Goal: Information Seeking & Learning: Learn about a topic

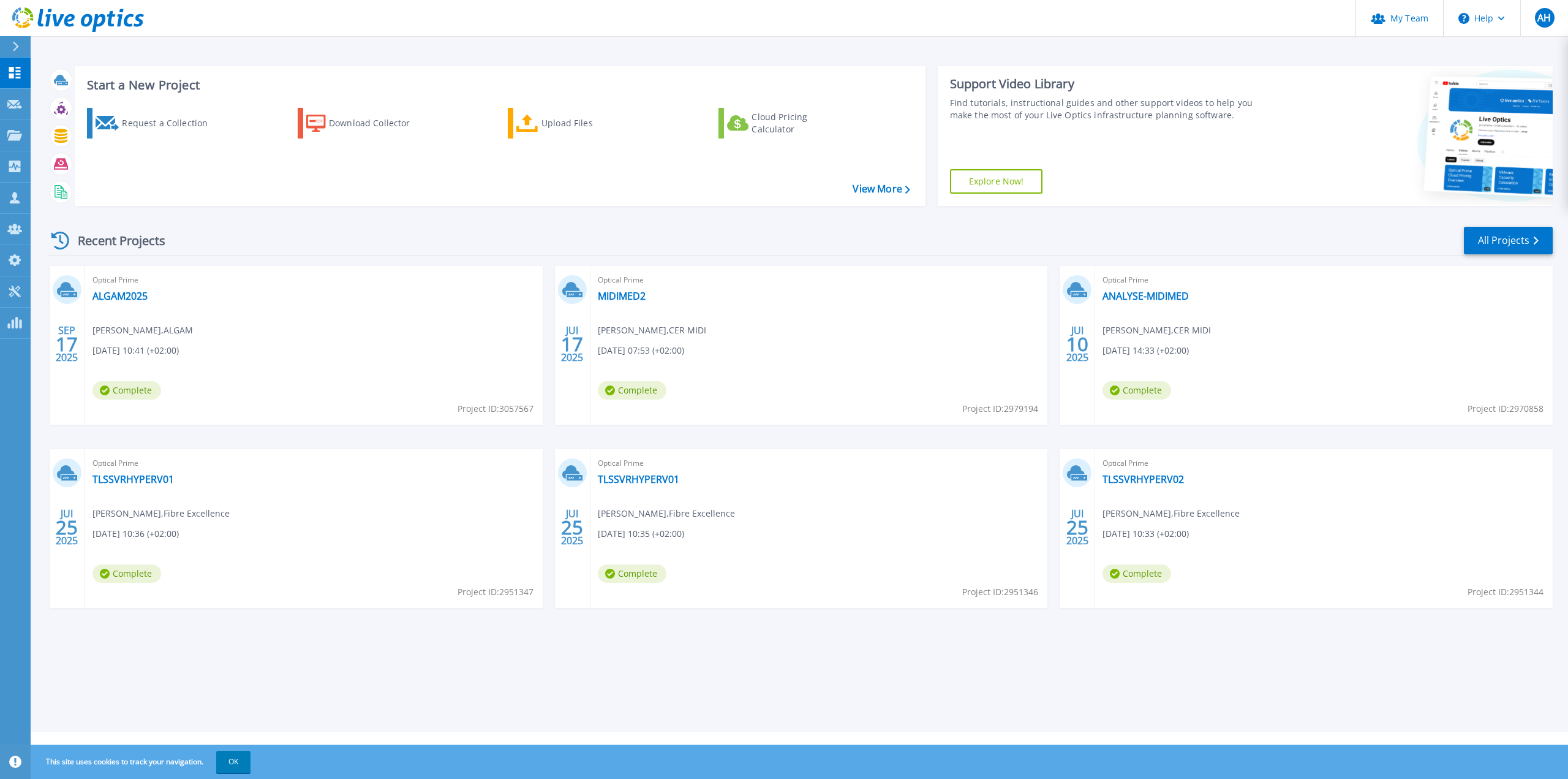
click at [15, 45] on icon at bounding box center [16, 46] width 7 height 10
click at [384, 719] on div "Start a New Project Request a Collection Download Collector Upload Files Cloud …" at bounding box center [799, 366] width 1537 height 732
click at [148, 329] on span "gwenael OLEON , ALGAM" at bounding box center [142, 329] width 101 height 13
click at [122, 284] on span "Optical Prime" at bounding box center [313, 280] width 443 height 13
click at [124, 294] on link "ALGAM2025" at bounding box center [119, 296] width 55 height 12
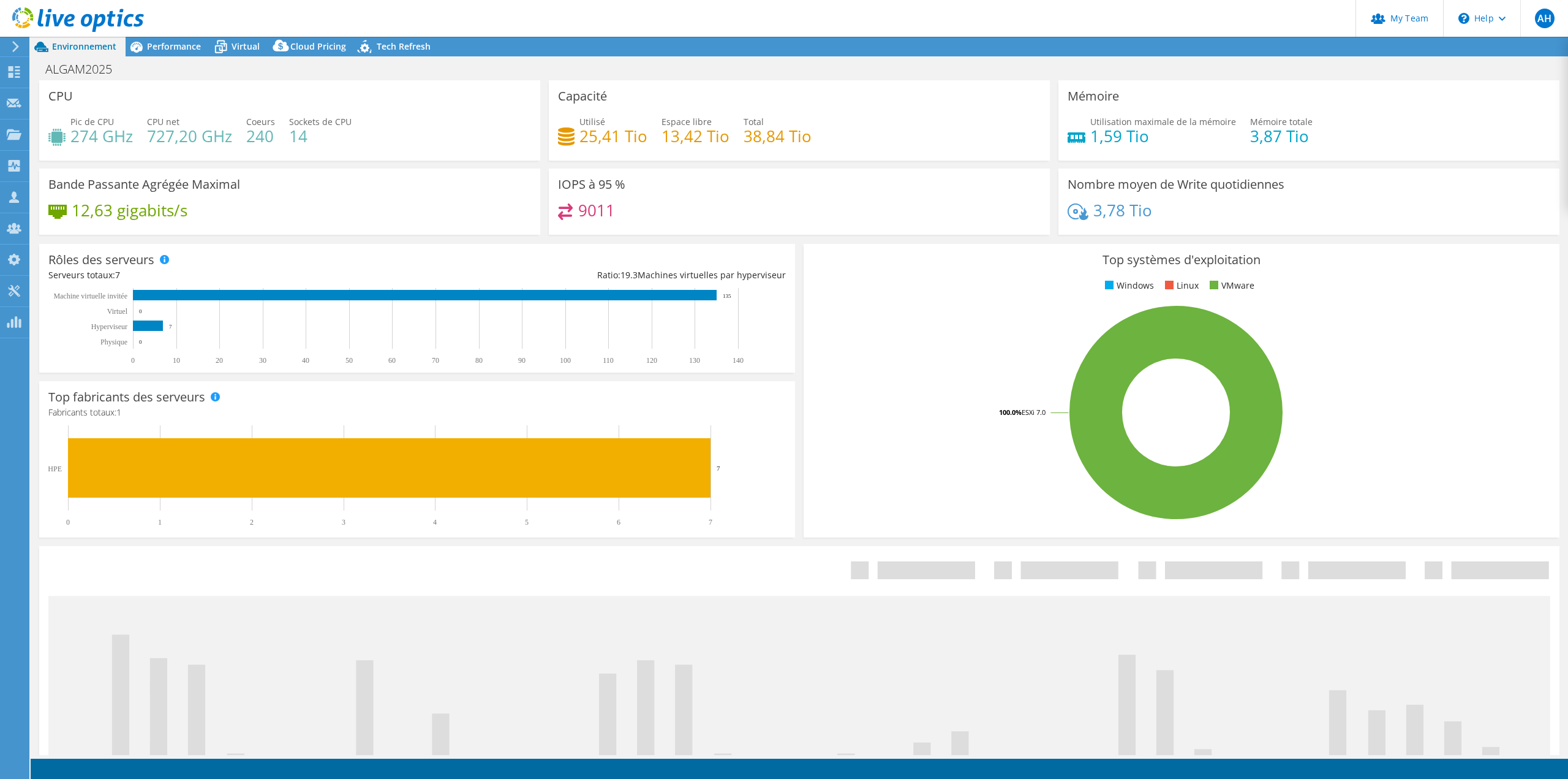
select select "USD"
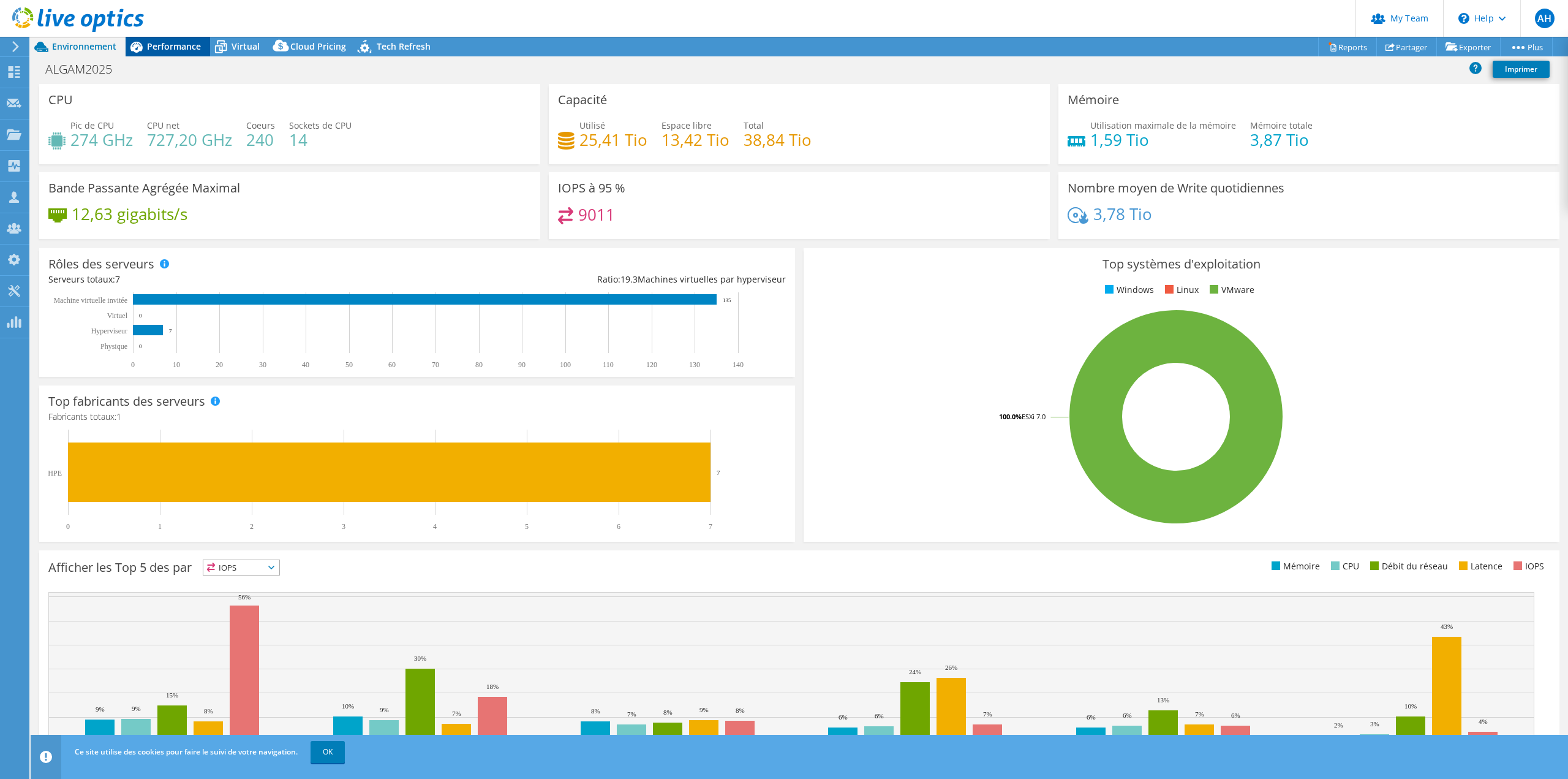
click at [166, 43] on span "Performance" at bounding box center [174, 46] width 54 height 12
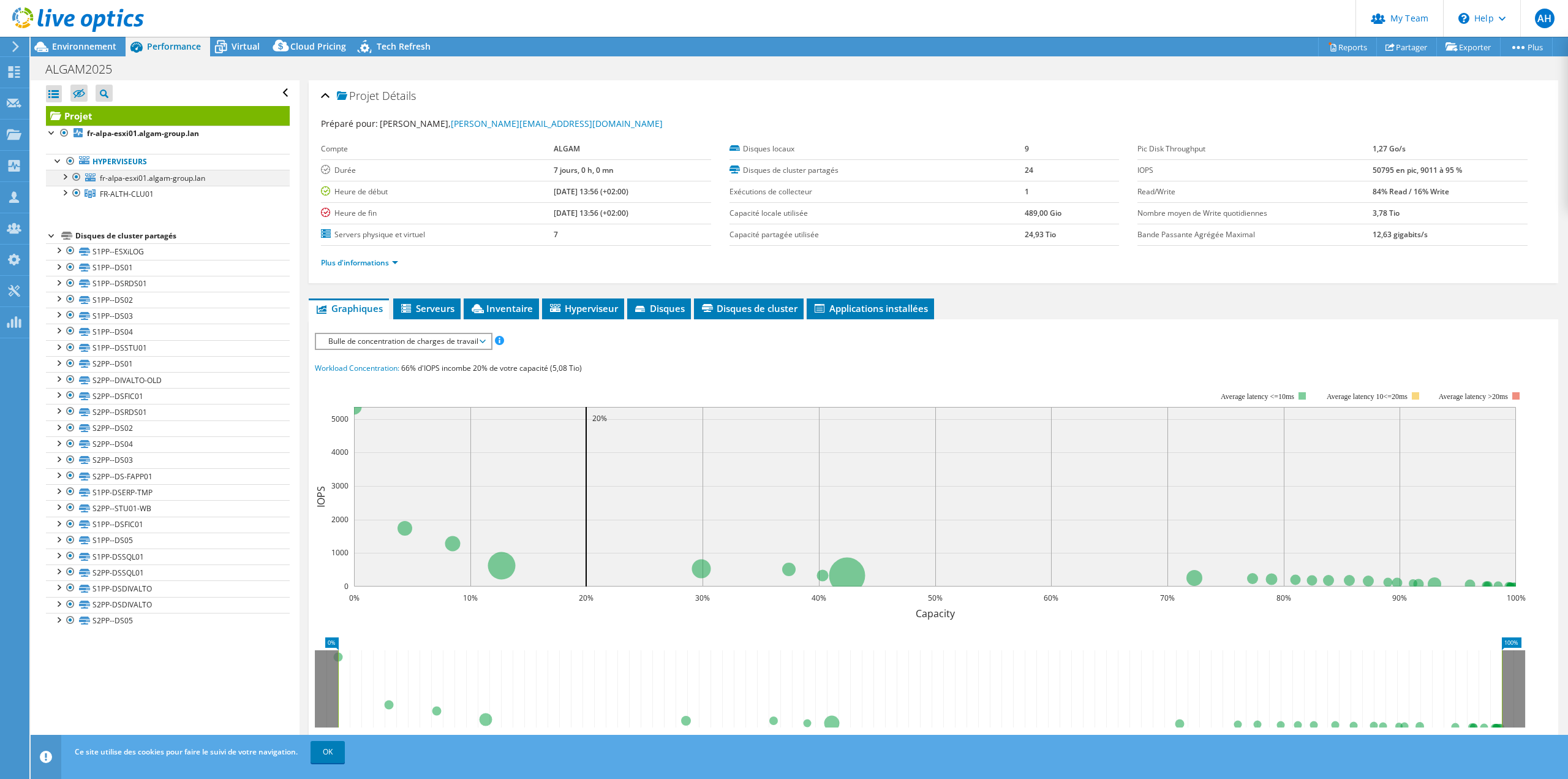
click at [65, 176] on div at bounding box center [64, 176] width 12 height 12
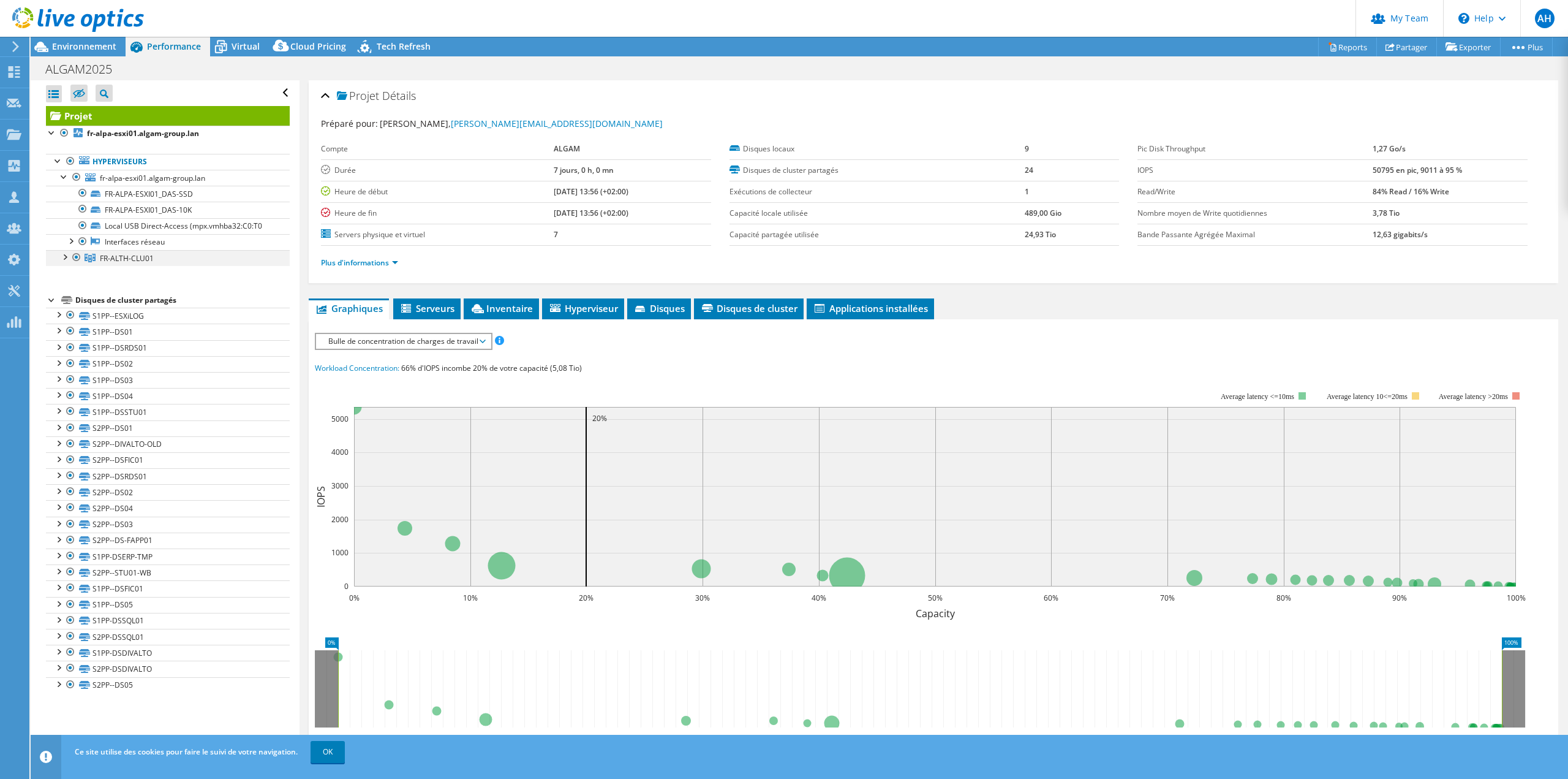
click at [68, 255] on div at bounding box center [64, 256] width 12 height 12
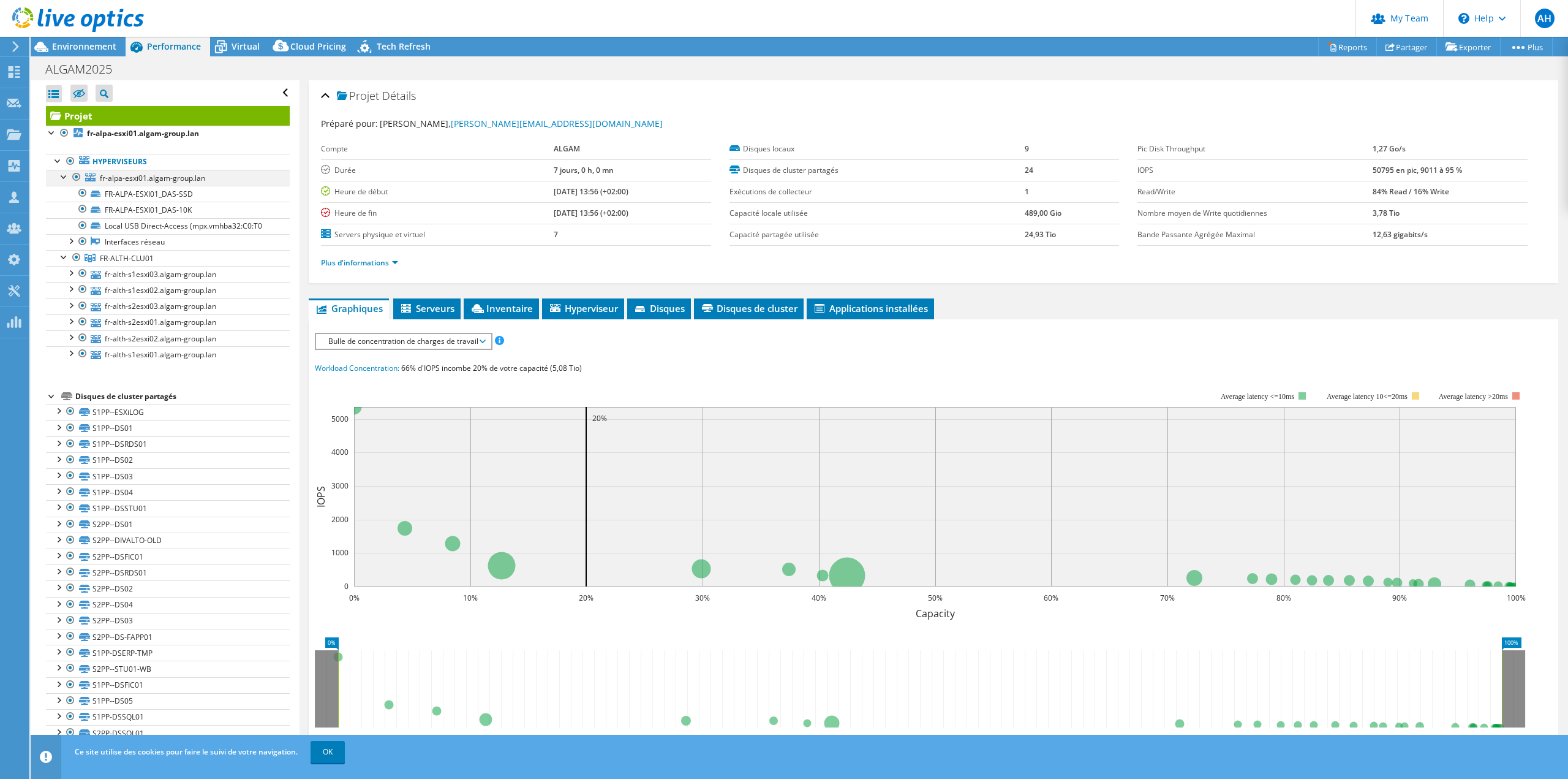
click at [75, 175] on div at bounding box center [77, 177] width 12 height 15
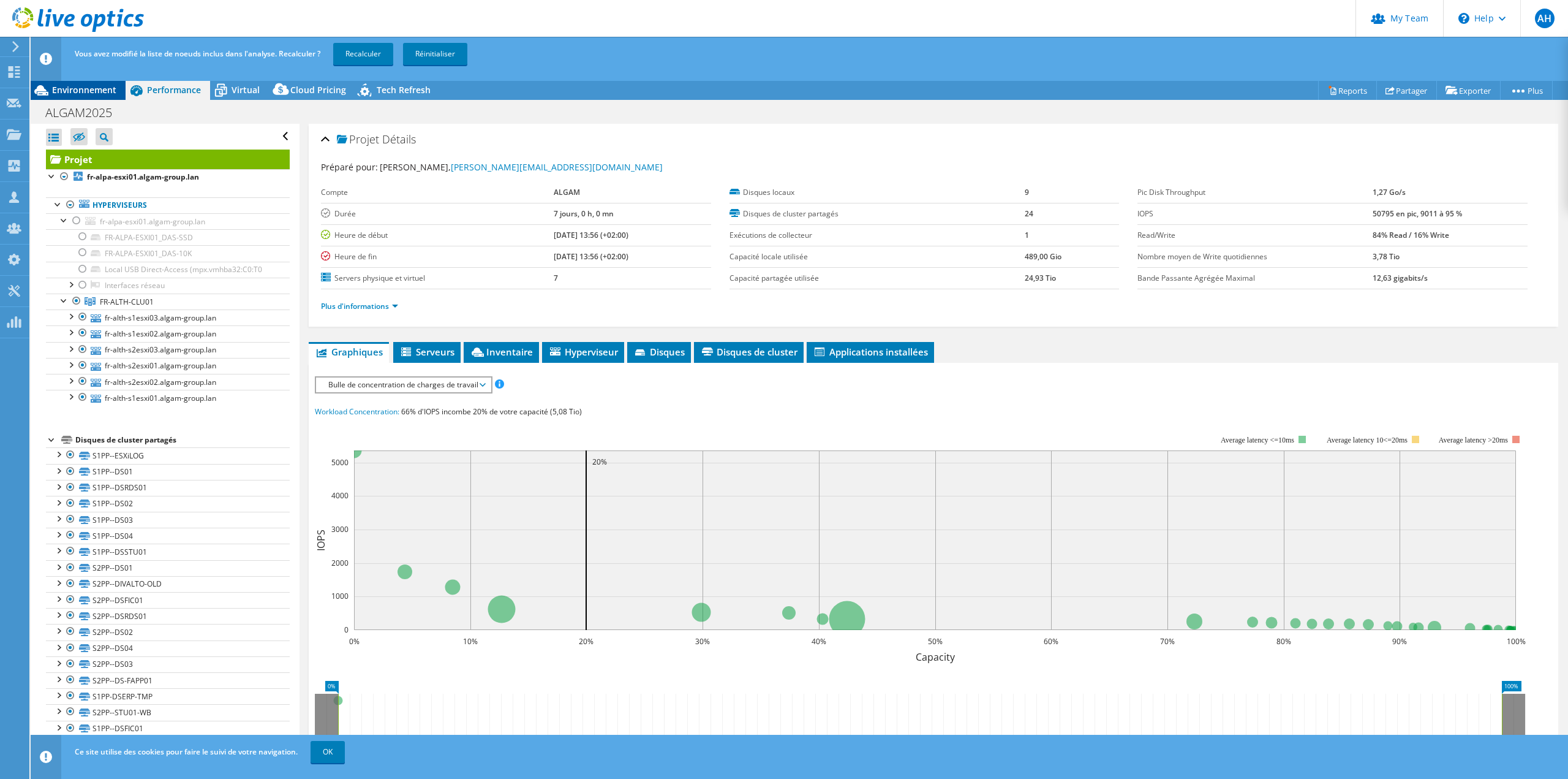
click at [96, 88] on span "Environnement" at bounding box center [84, 89] width 64 height 12
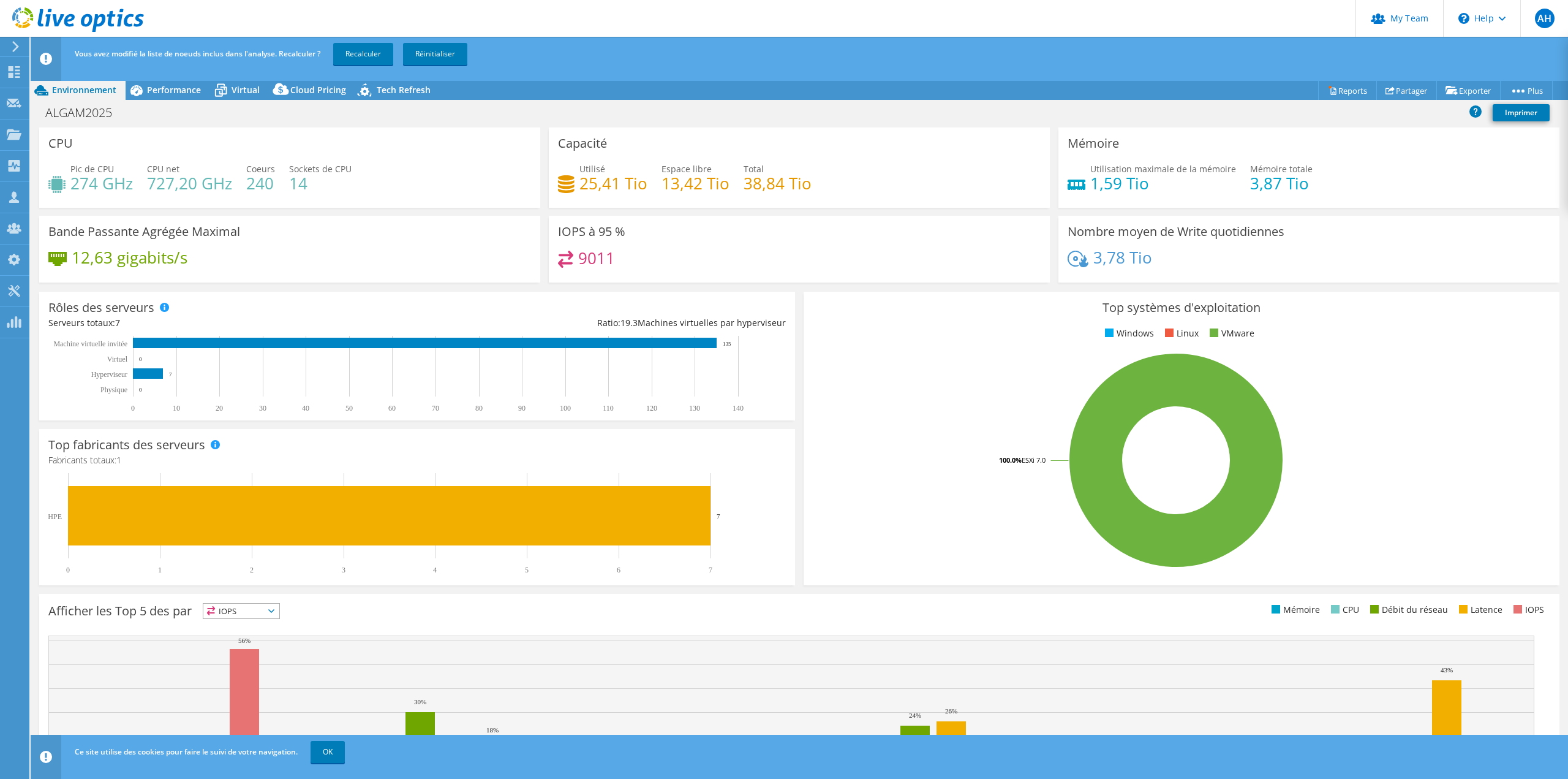
click at [355, 178] on div "Pic de CPU 274 GHz CPU net 727,20 GHz Coeurs 240 Sockets de CPU 14" at bounding box center [290, 182] width 483 height 40
click at [265, 185] on h4 "240" at bounding box center [261, 182] width 29 height 13
click at [171, 87] on span "Performance" at bounding box center [174, 89] width 54 height 12
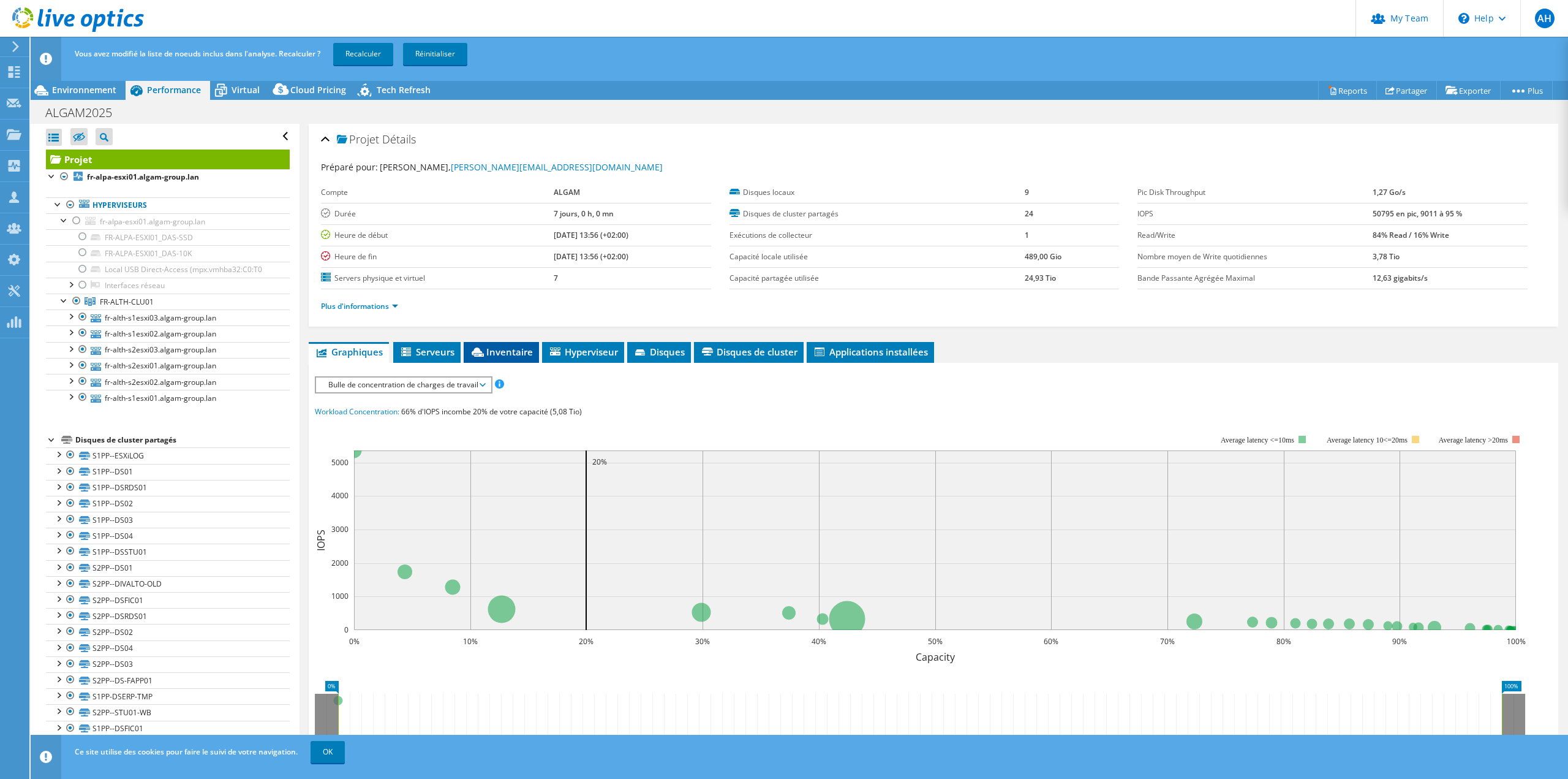
click at [510, 355] on span "Inventaire" at bounding box center [501, 352] width 63 height 12
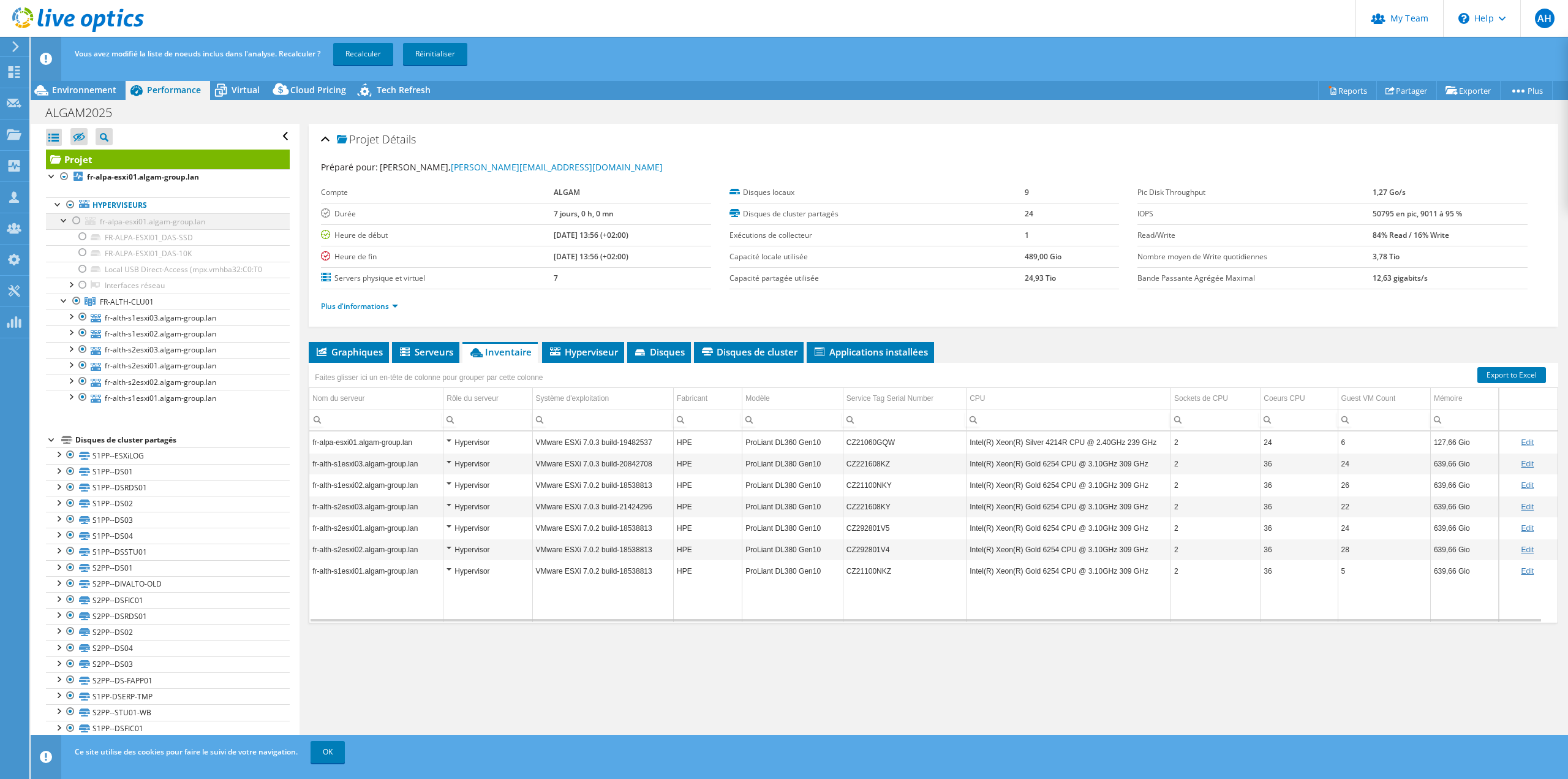
click at [74, 219] on div at bounding box center [77, 220] width 12 height 15
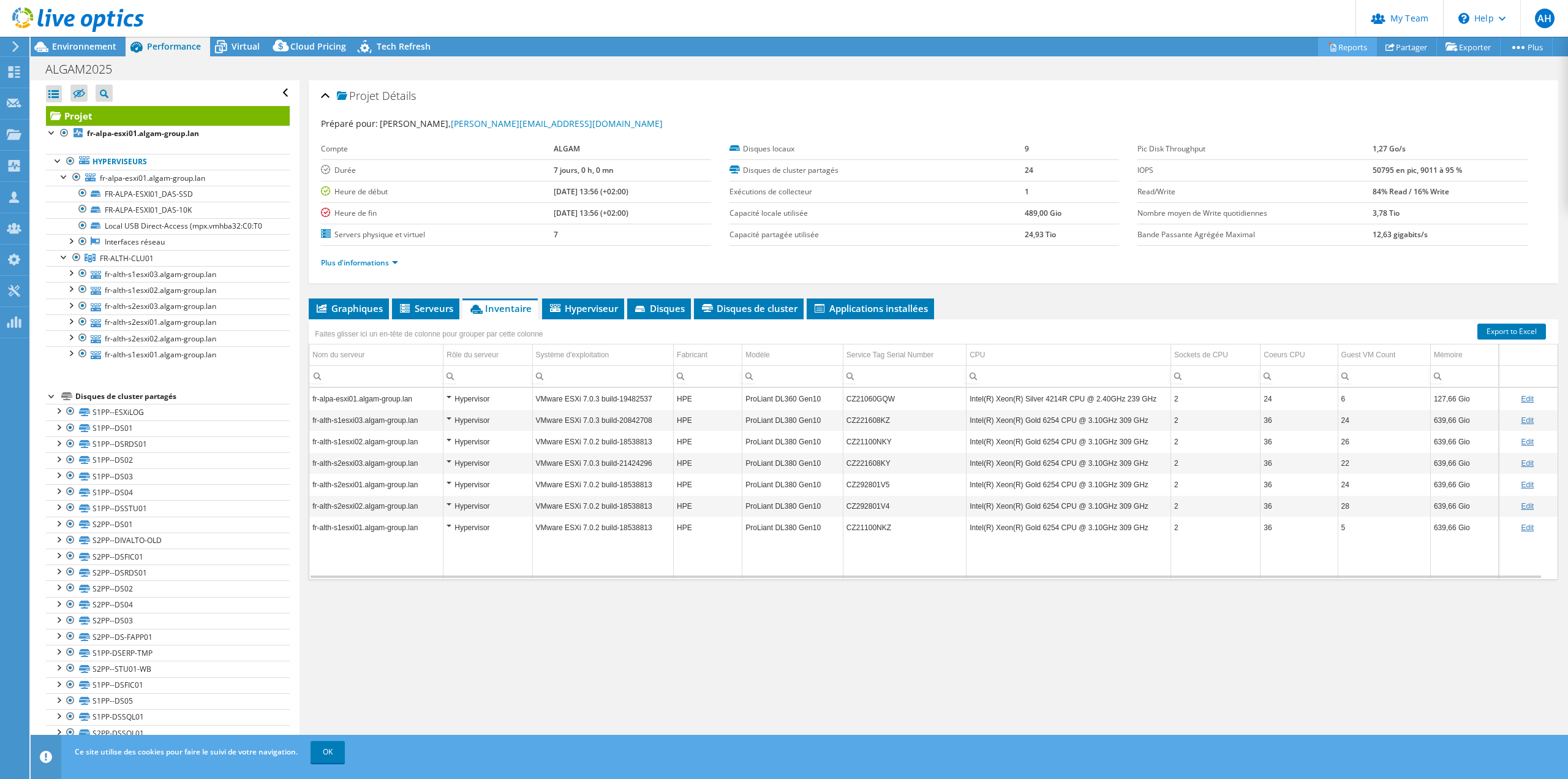
click at [1341, 43] on link "Reports" at bounding box center [1347, 46] width 59 height 19
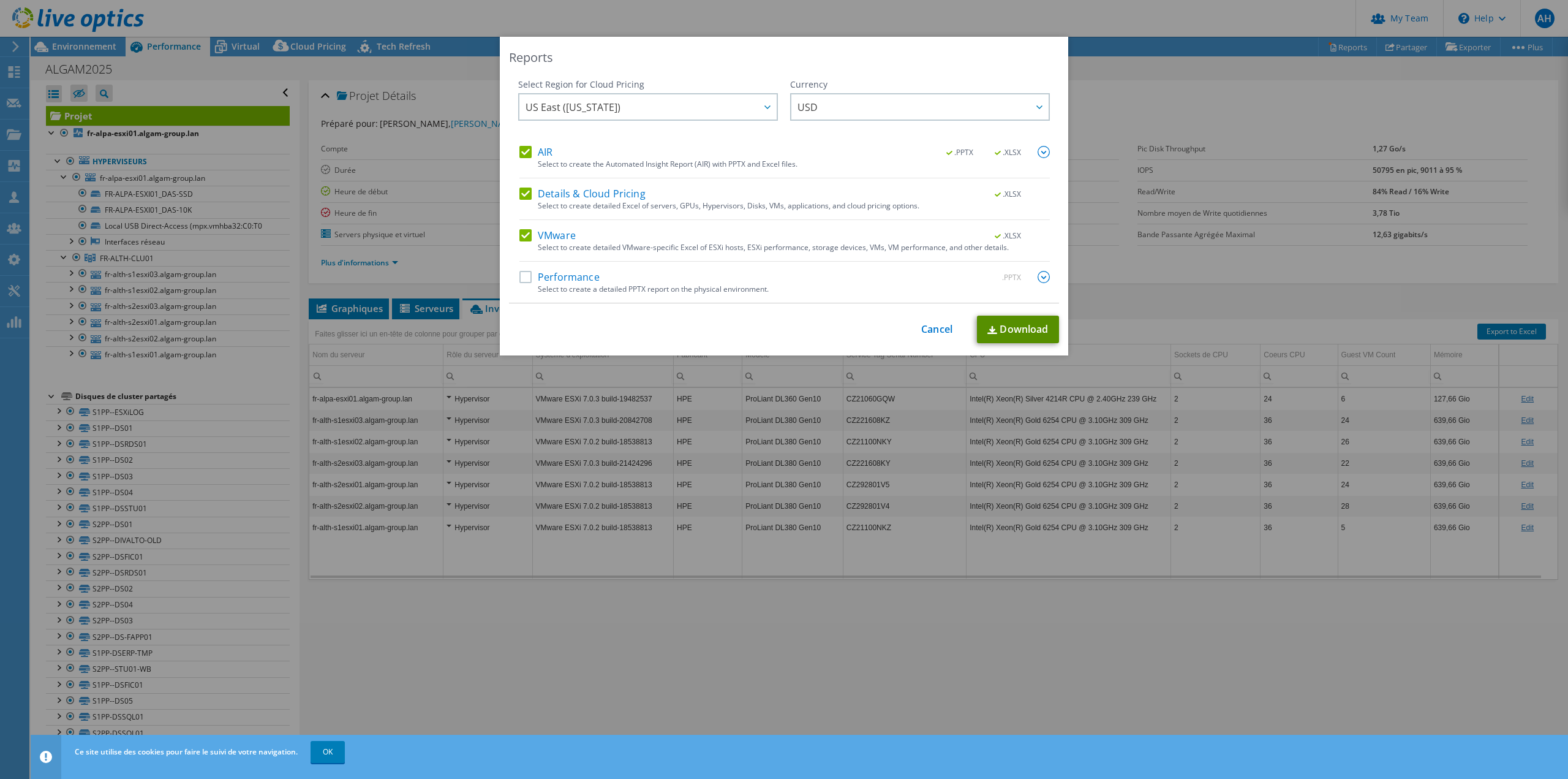
click at [1008, 328] on link "Download" at bounding box center [1018, 329] width 82 height 28
click at [1219, 651] on div "Reports Select Region for Cloud Pricing Asia Pacific ([GEOGRAPHIC_DATA]) [GEOGR…" at bounding box center [784, 389] width 1568 height 705
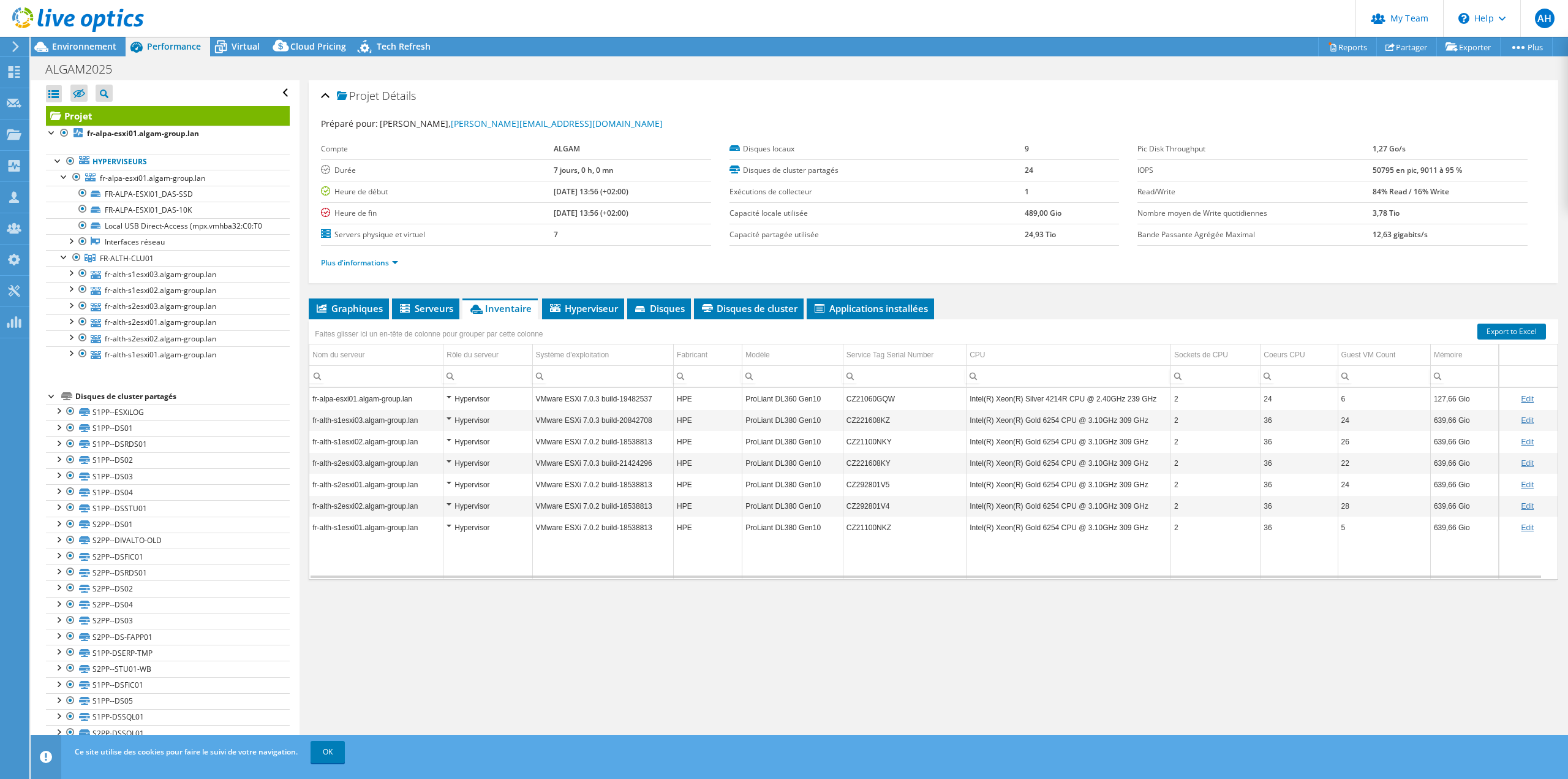
click at [848, 677] on div "Projet Détails Préparé pour: [PERSON_NAME], [PERSON_NAME][EMAIL_ADDRESS][DOMAIN…" at bounding box center [933, 418] width 1268 height 674
drag, startPoint x: 845, startPoint y: 420, endPoint x: 895, endPoint y: 420, distance: 50.0
click at [895, 420] on td "CZ221608KZ" at bounding box center [904, 420] width 123 height 22
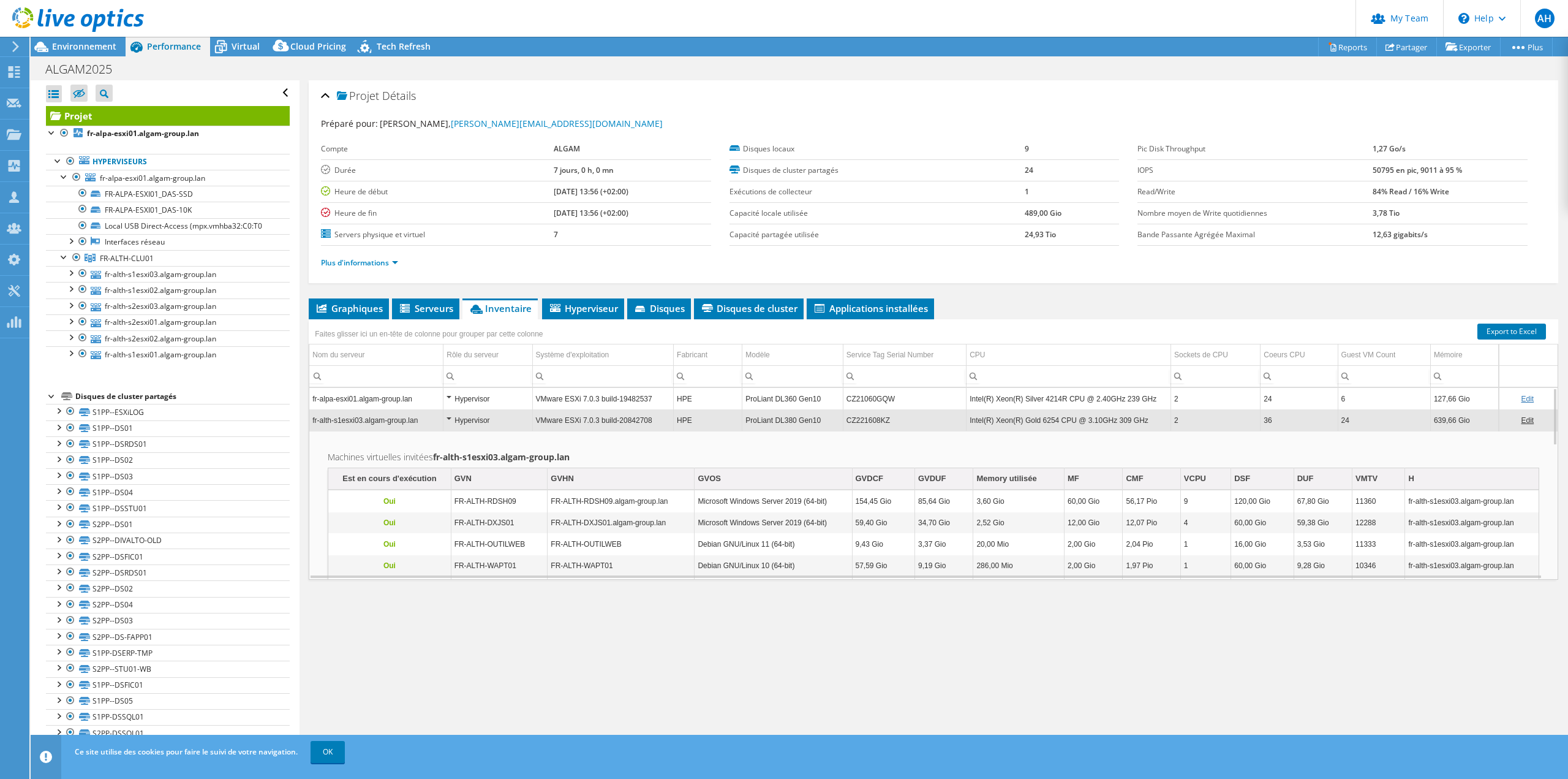
drag, startPoint x: 877, startPoint y: 418, endPoint x: 816, endPoint y: 461, distance: 74.6
click at [816, 461] on h2 "Machines virtuelles invitées fr-alth-s1esxi03.algam-group.lan" at bounding box center [933, 456] width 1212 height 15
click at [76, 42] on span "Environnement" at bounding box center [84, 46] width 64 height 12
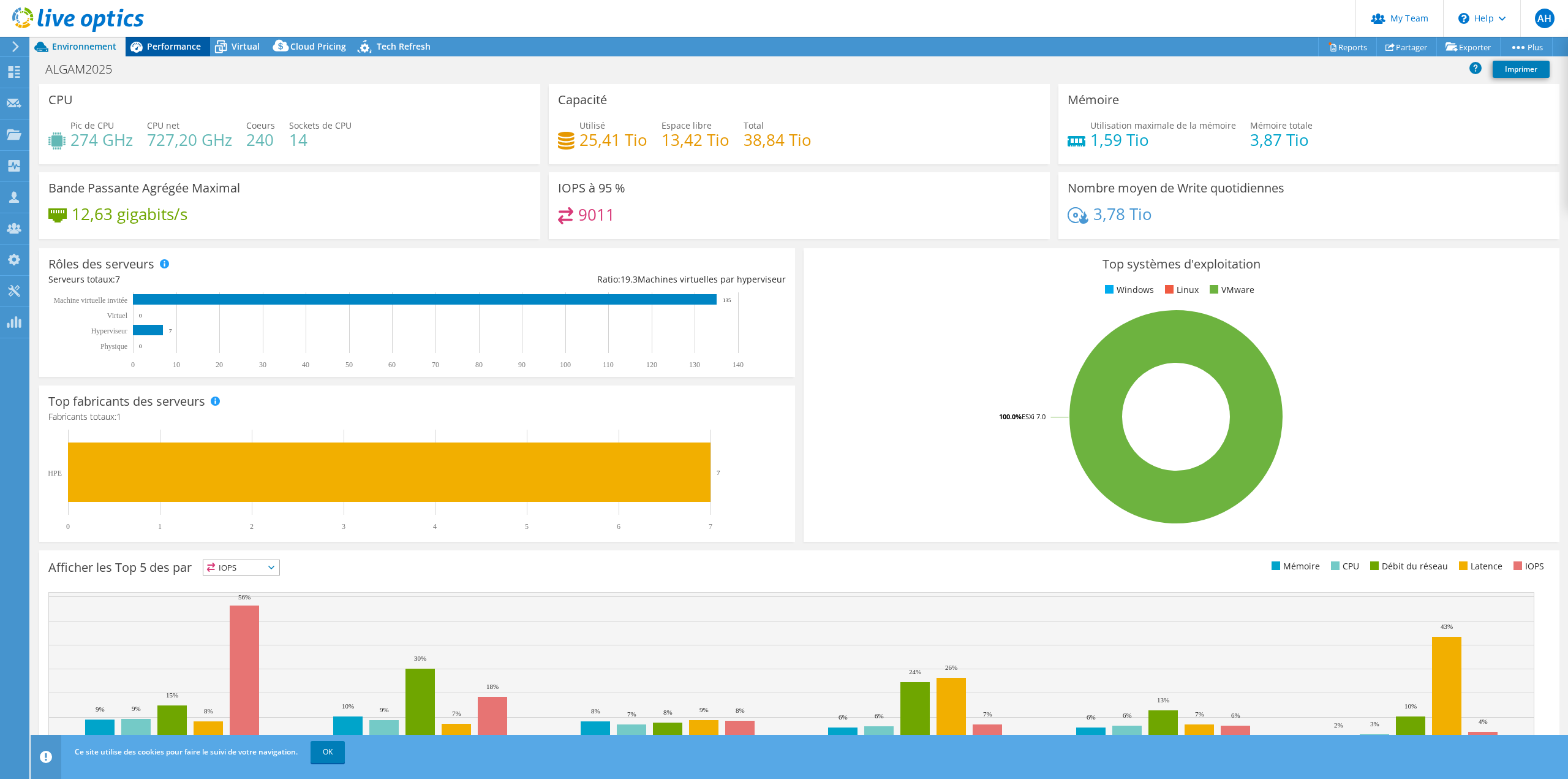
click at [171, 46] on span "Performance" at bounding box center [174, 46] width 54 height 12
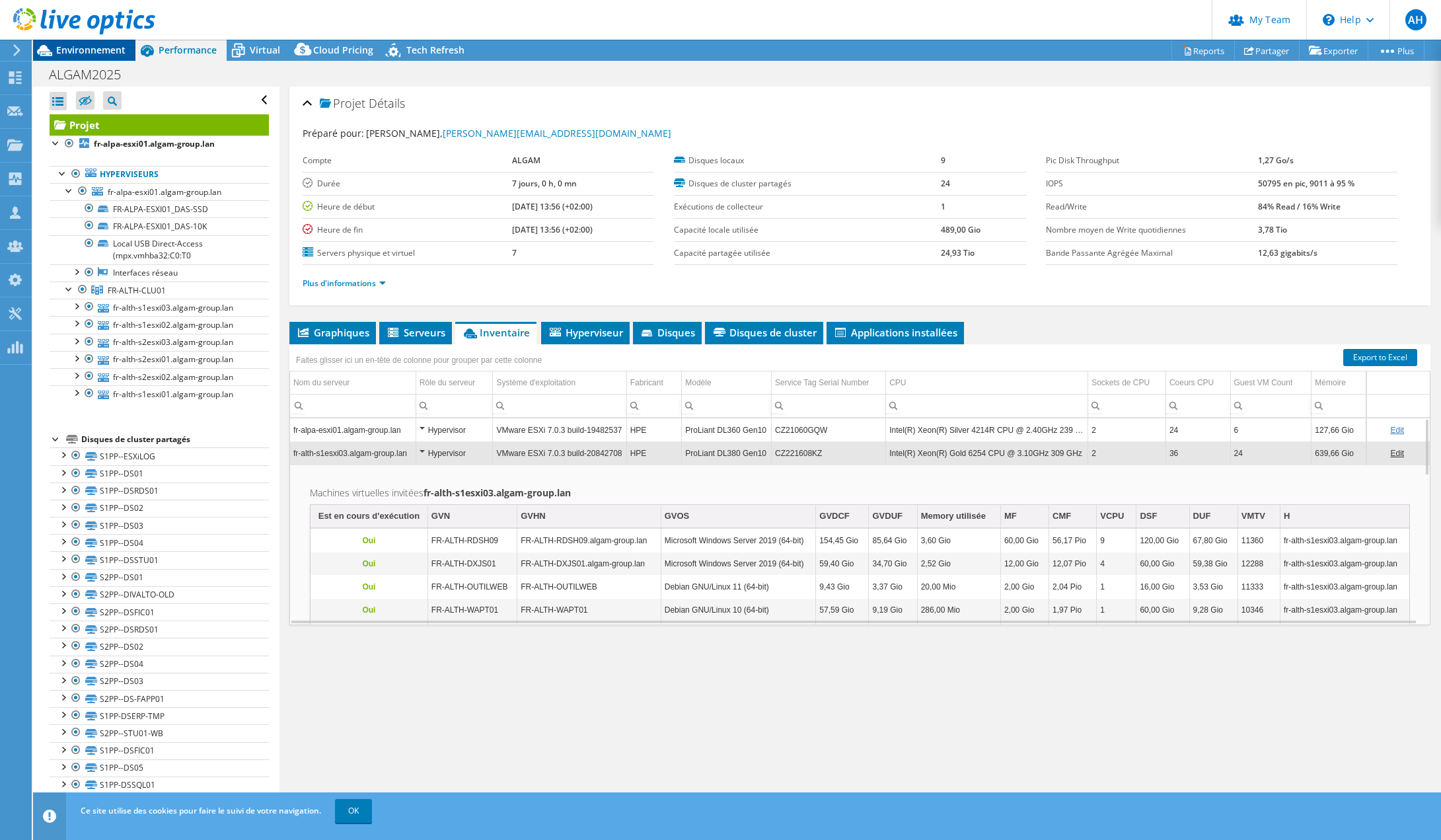
click at [60, 44] on span "Environnement" at bounding box center [91, 49] width 70 height 13
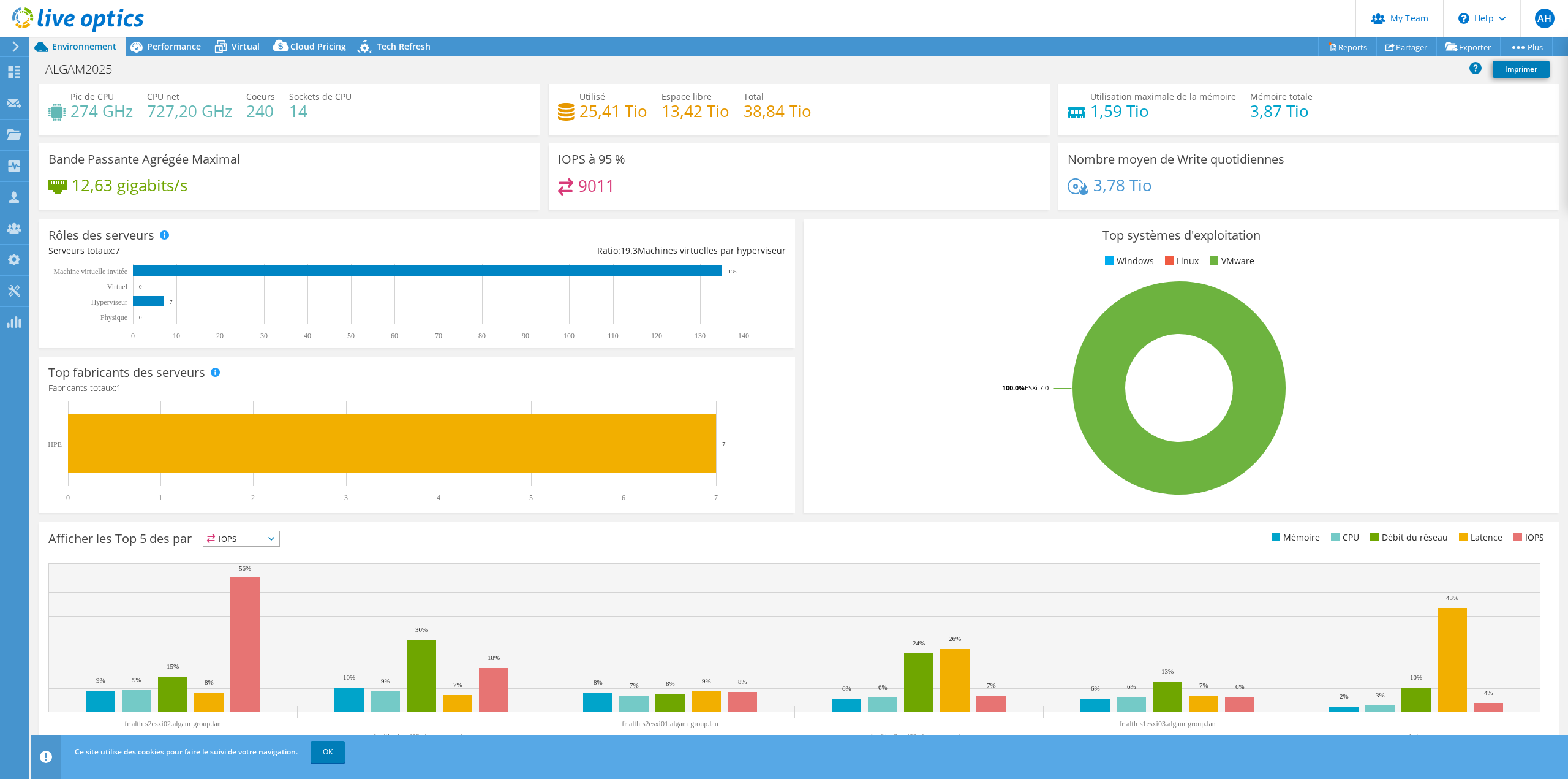
scroll to position [40, 0]
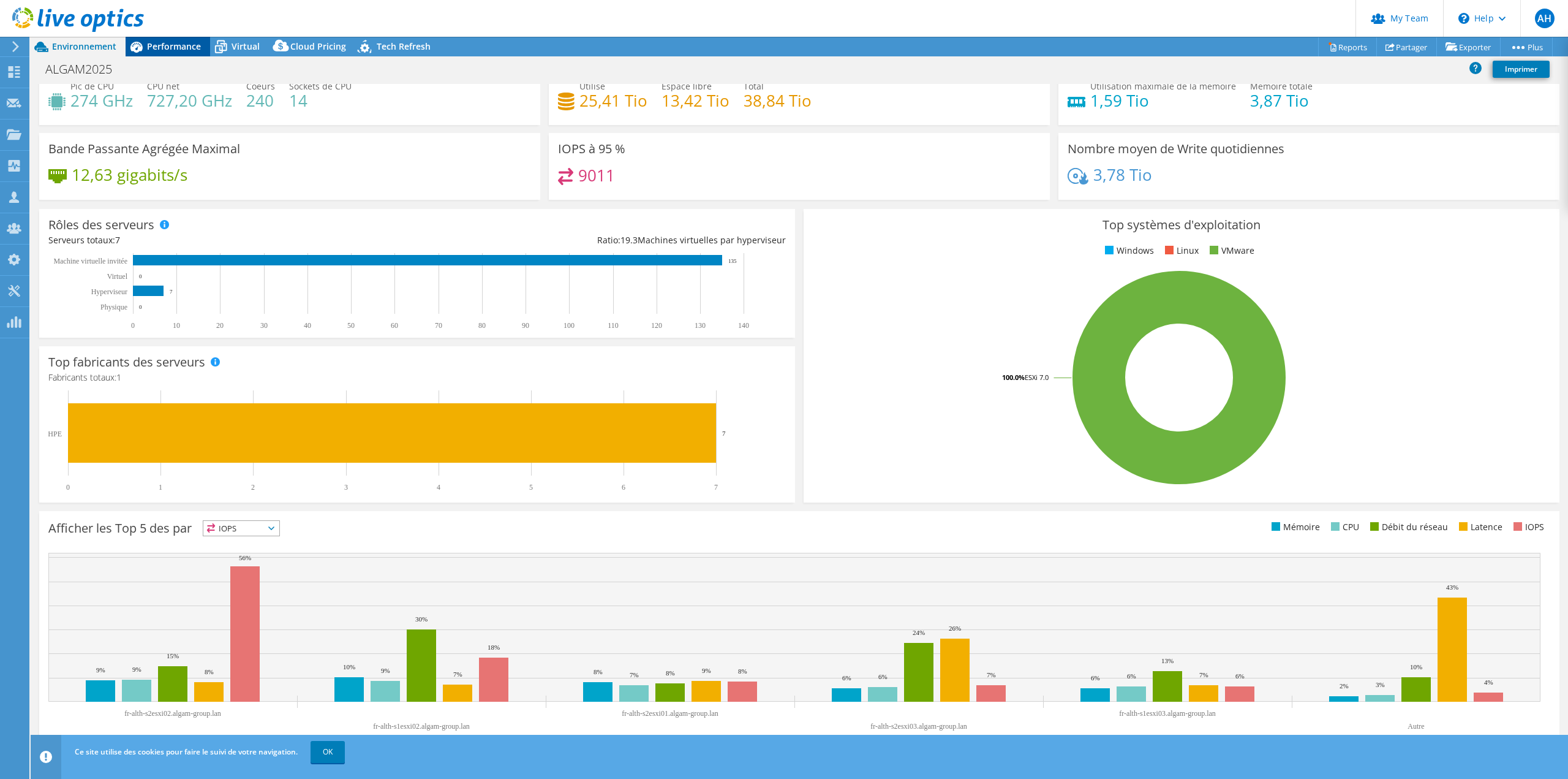
click at [165, 40] on div "Performance" at bounding box center [168, 46] width 85 height 19
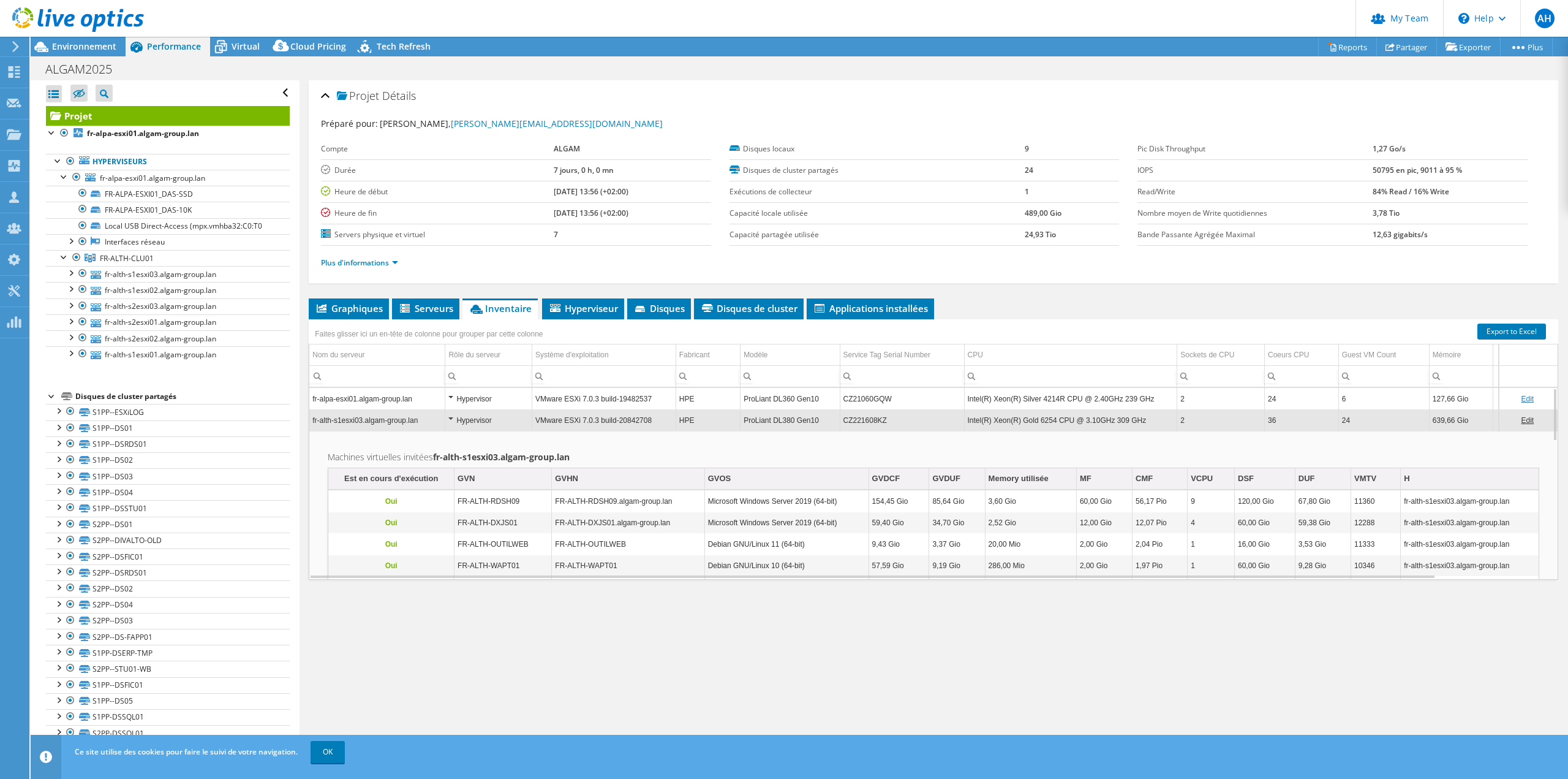
scroll to position [0, 0]
click at [637, 695] on div "Projet Détails Préparé pour: [PERSON_NAME], [PERSON_NAME][EMAIL_ADDRESS][DOMAIN…" at bounding box center [933, 418] width 1268 height 674
click at [123, 196] on link "FR-ALPA-ESXI01_DAS-SSD" at bounding box center [168, 194] width 244 height 16
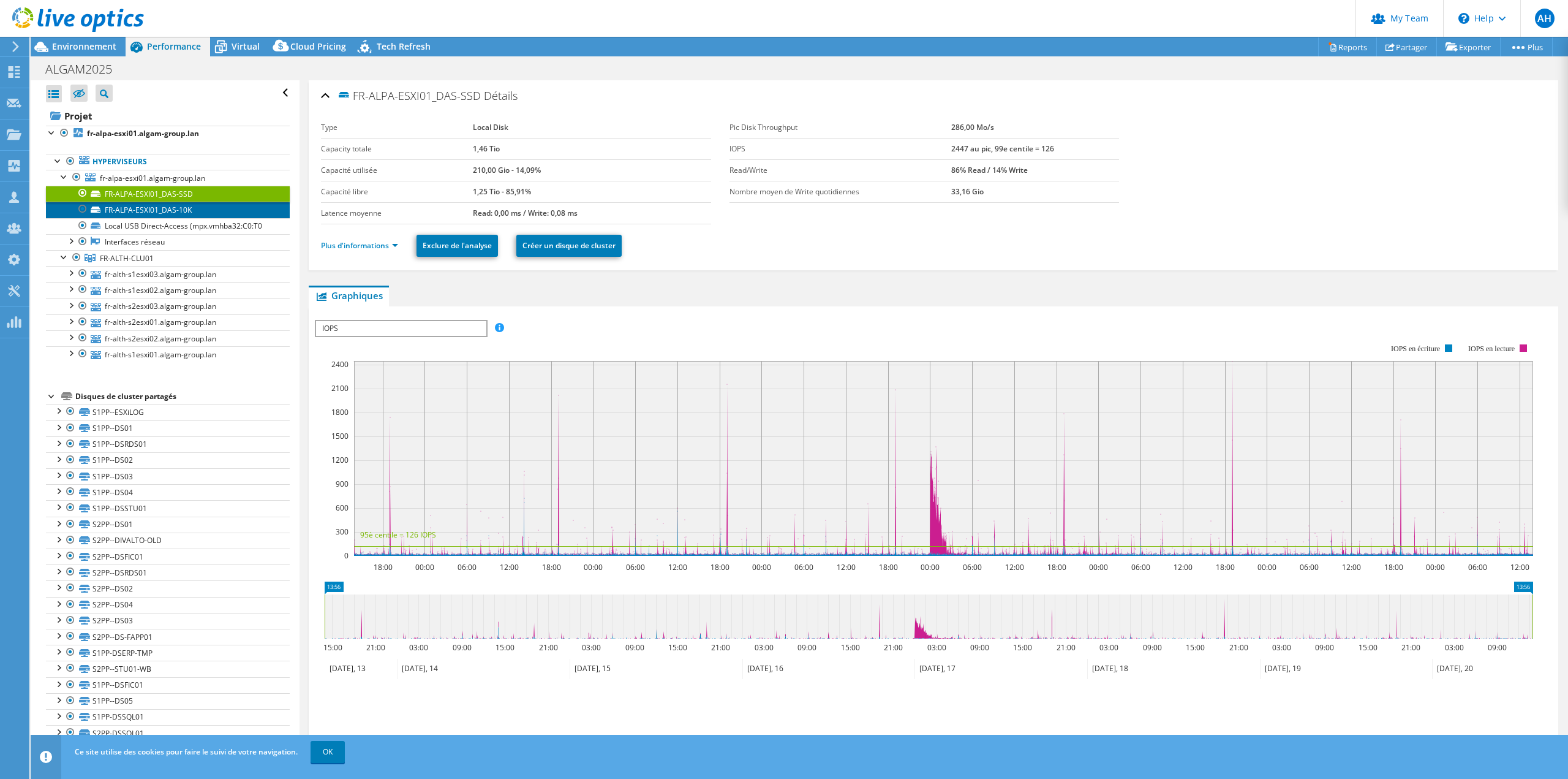
click at [144, 209] on link "FR-ALPA-ESXI01_DAS-10K" at bounding box center [168, 209] width 244 height 16
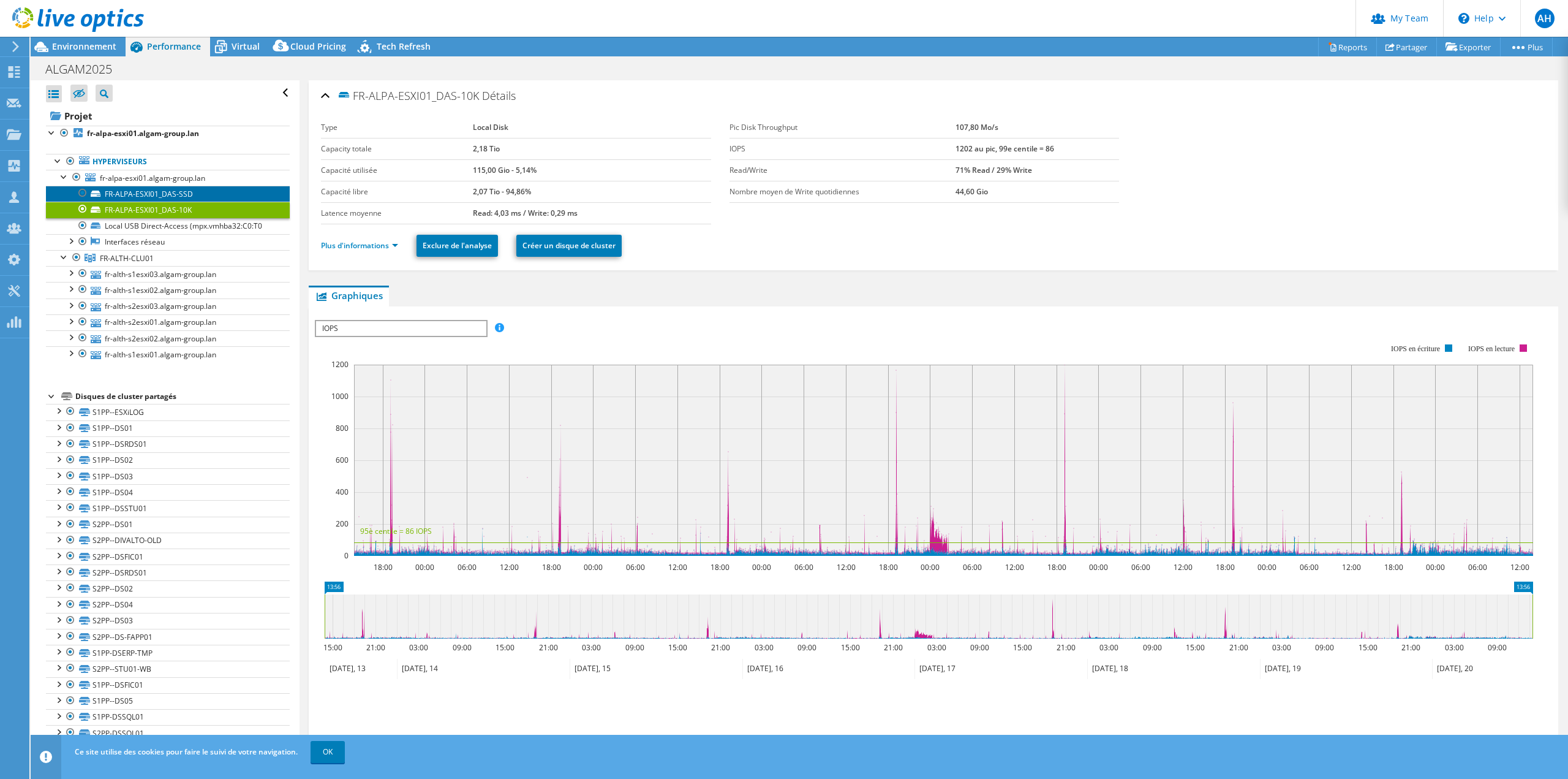
click at [144, 192] on link "FR-ALPA-ESXI01_DAS-SSD" at bounding box center [168, 194] width 244 height 16
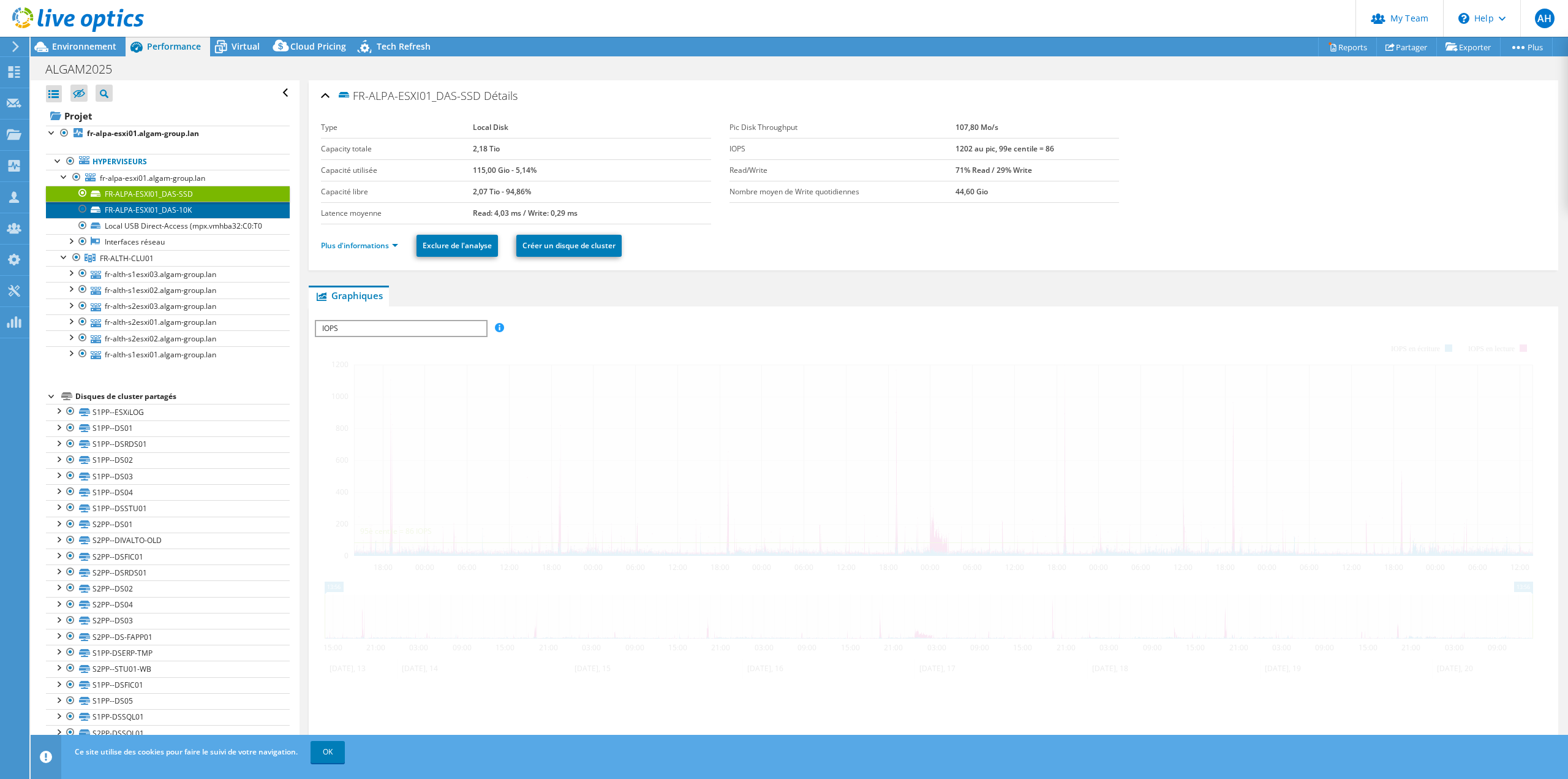
click at [143, 213] on link "FR-ALPA-ESXI01_DAS-10K" at bounding box center [168, 209] width 244 height 16
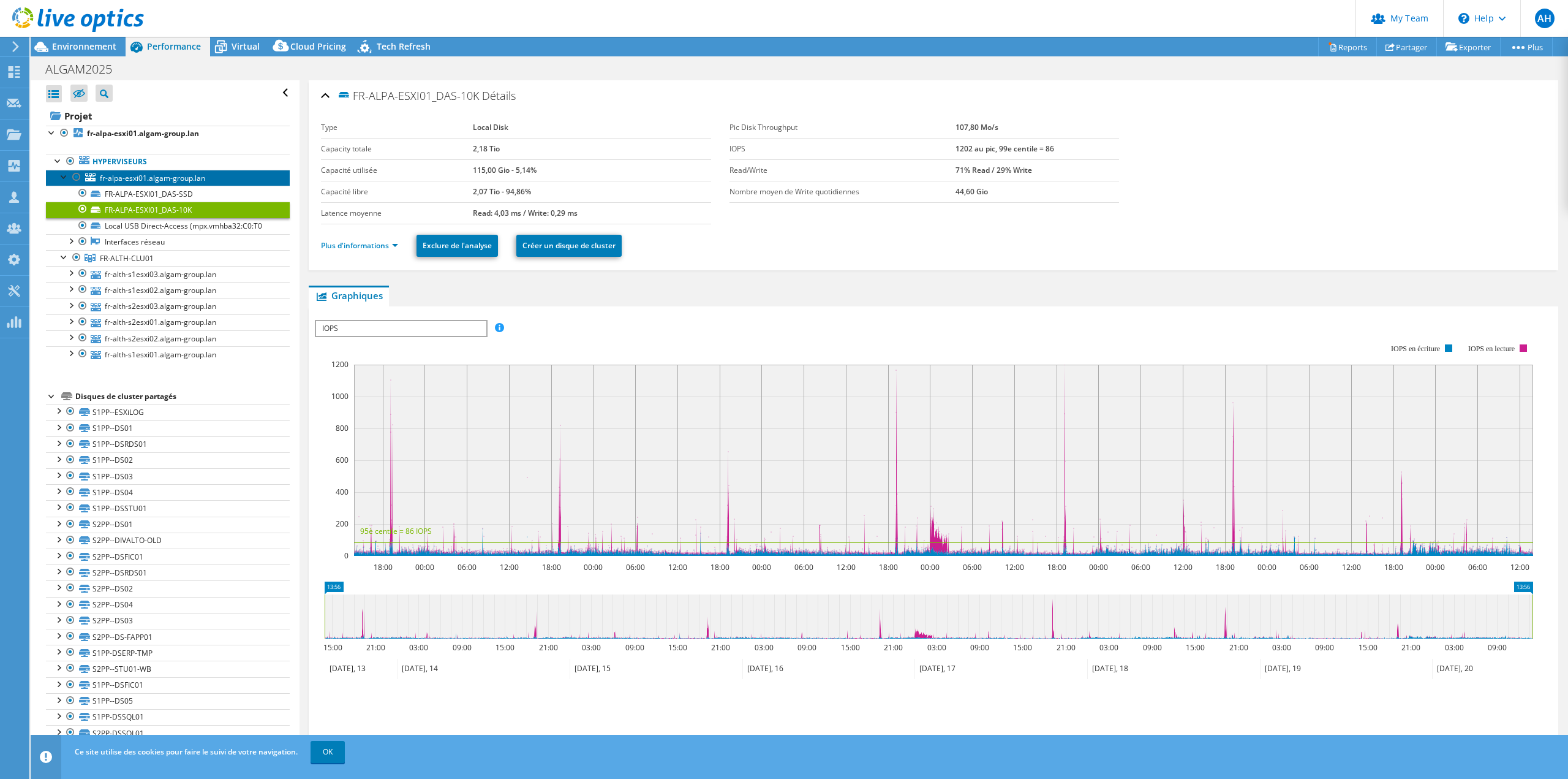
click at [139, 182] on span "fr-alpa-esxi01.algam-group.lan" at bounding box center [153, 178] width 105 height 10
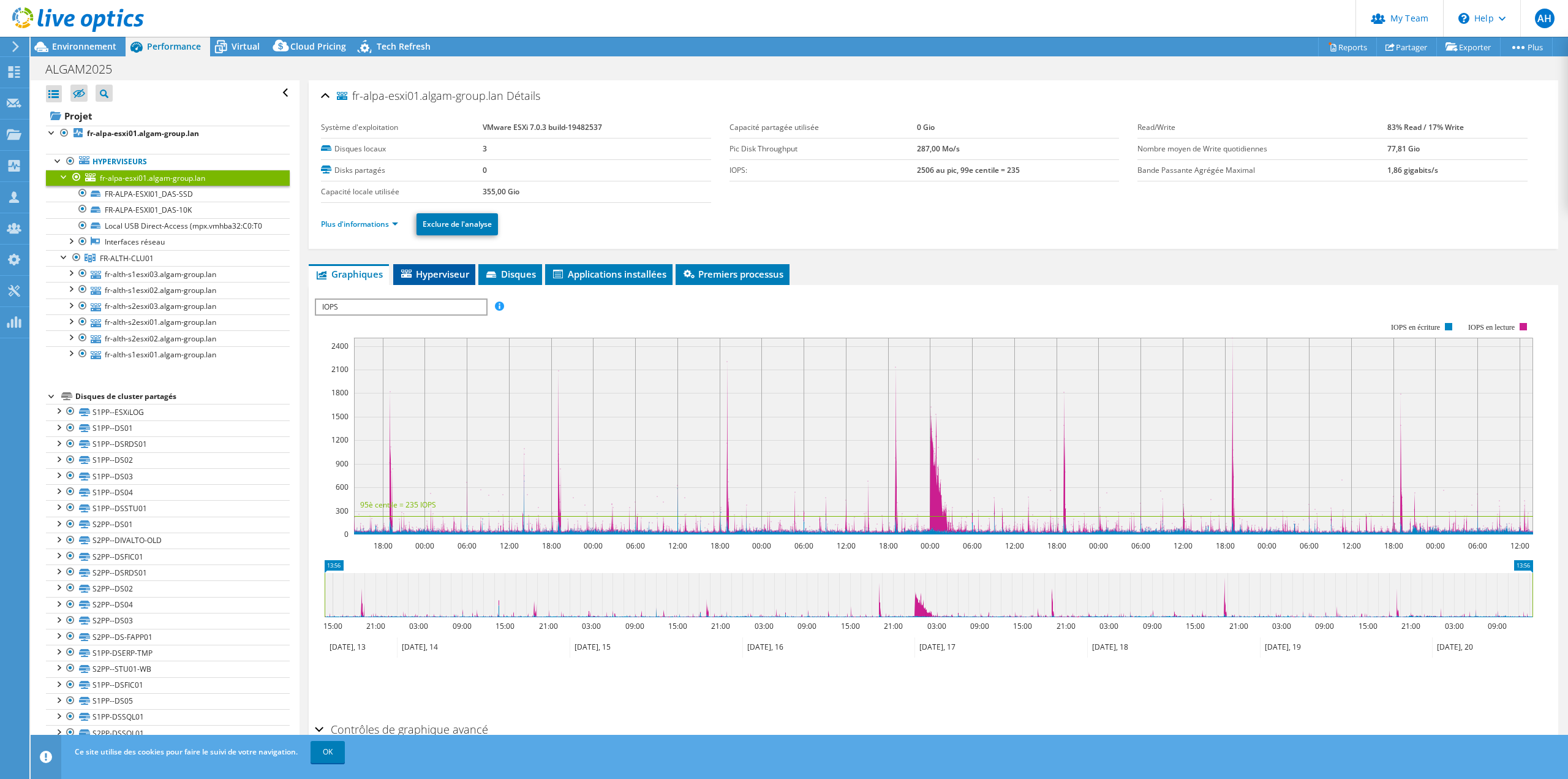
click at [438, 267] on li "Hyperviseur" at bounding box center [434, 275] width 82 height 21
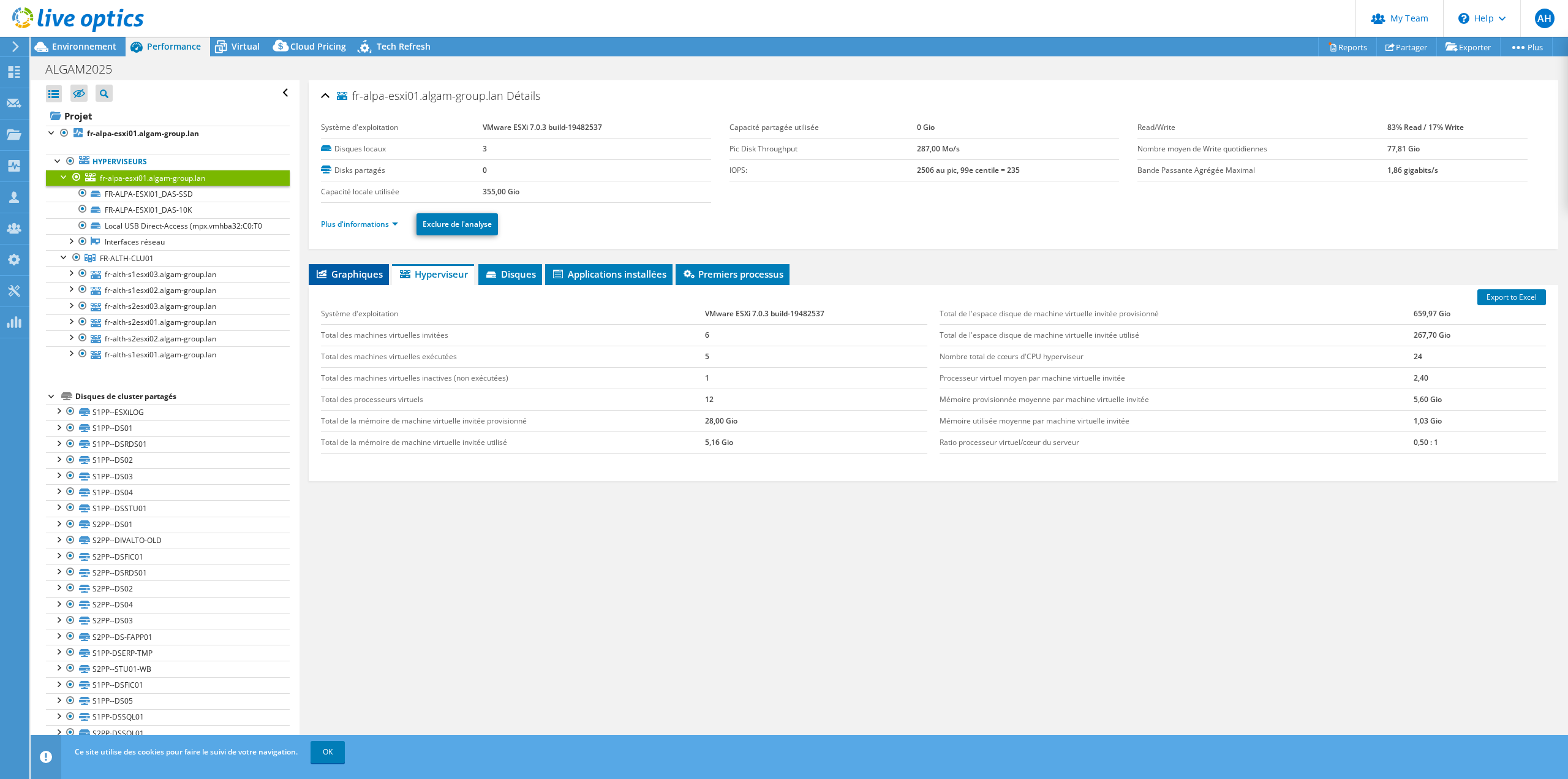
click at [375, 273] on span "Graphiques" at bounding box center [349, 274] width 68 height 12
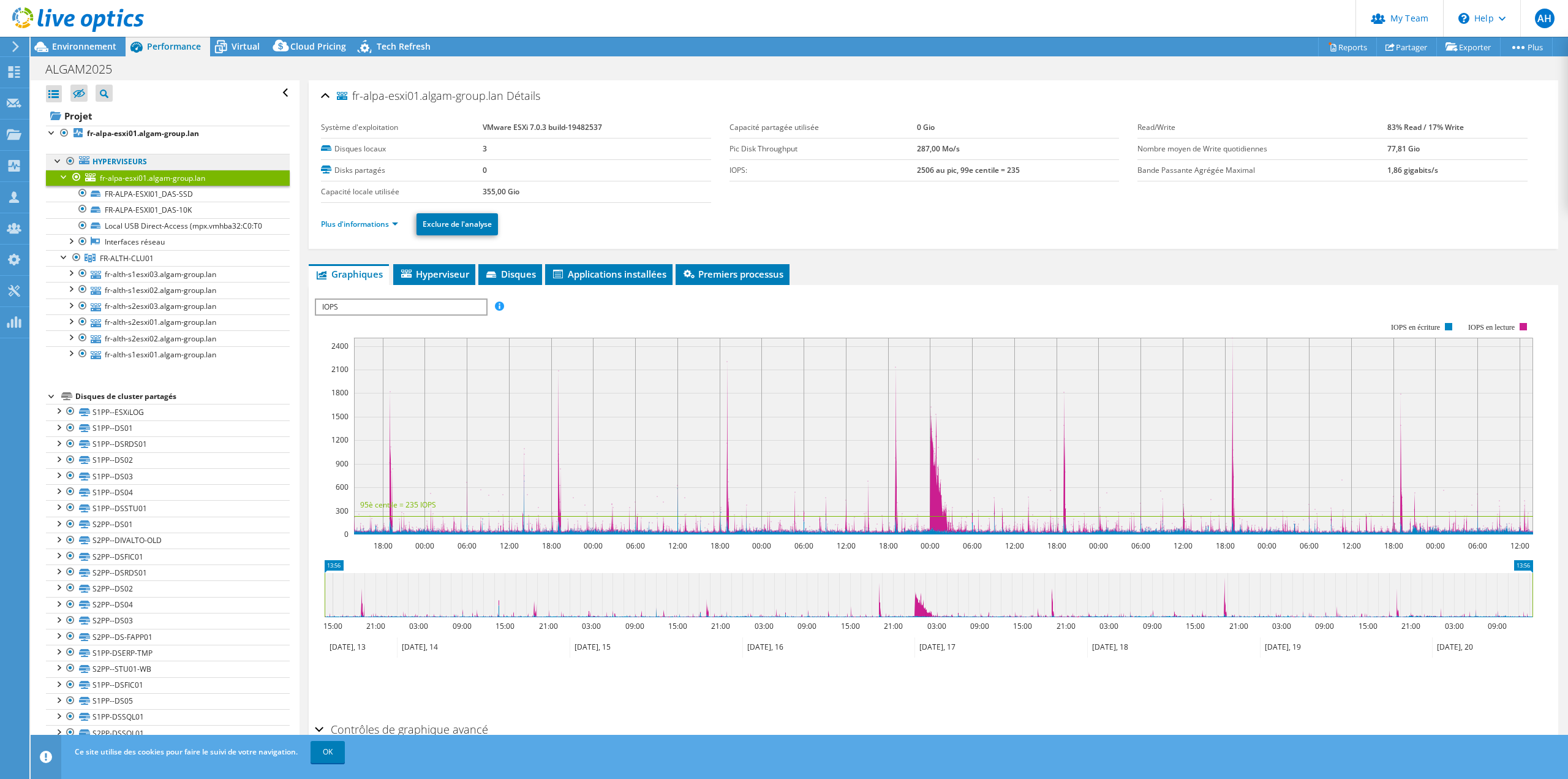
click at [157, 162] on link "Hyperviseurs" at bounding box center [168, 162] width 244 height 16
click at [164, 131] on b "fr-alpa-esxi01.algam-group.lan" at bounding box center [143, 133] width 112 height 10
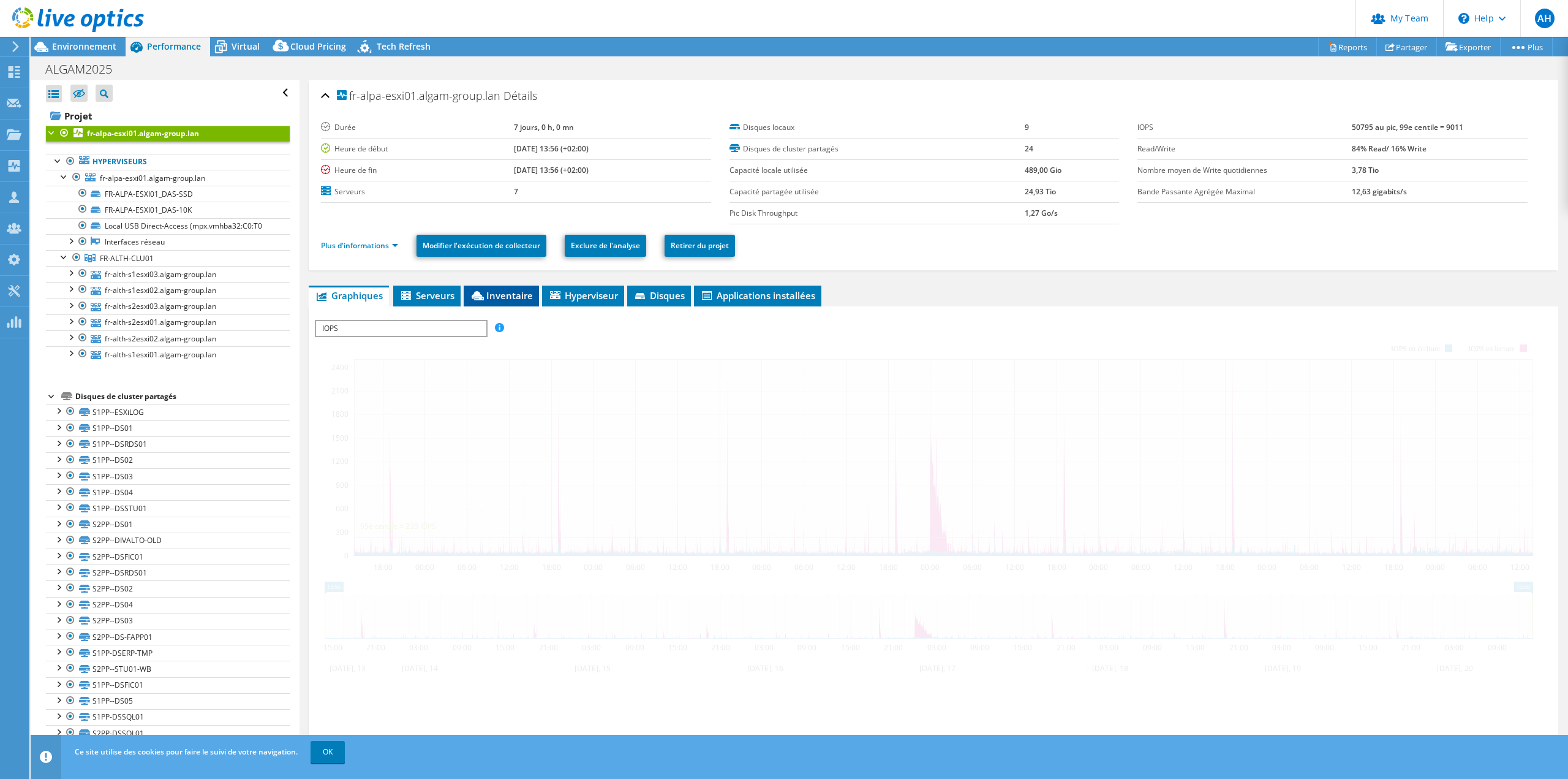
click at [509, 296] on span "Inventaire" at bounding box center [501, 296] width 63 height 12
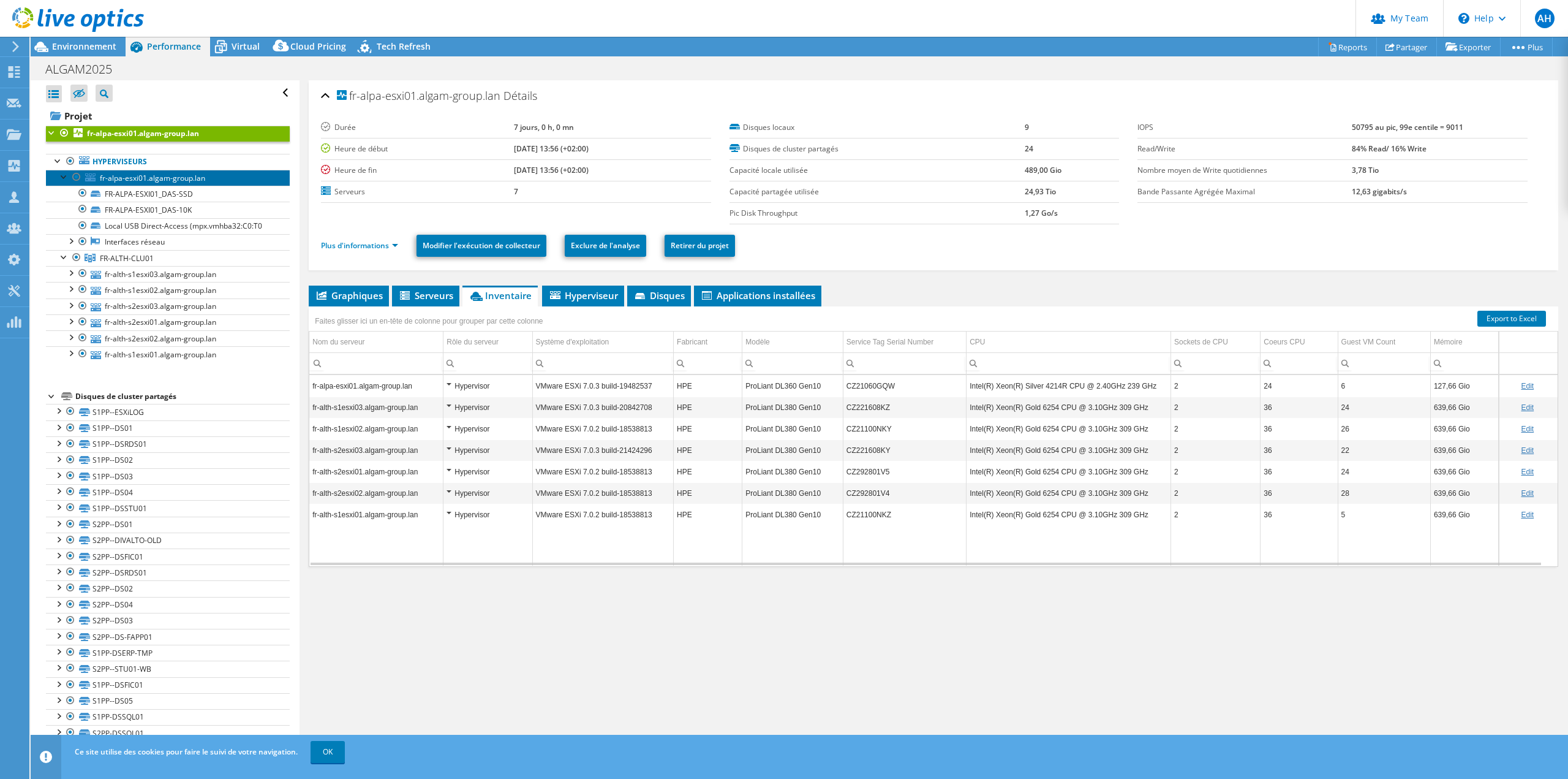
click at [128, 176] on span "fr-alpa-esxi01.algam-group.lan" at bounding box center [153, 178] width 105 height 10
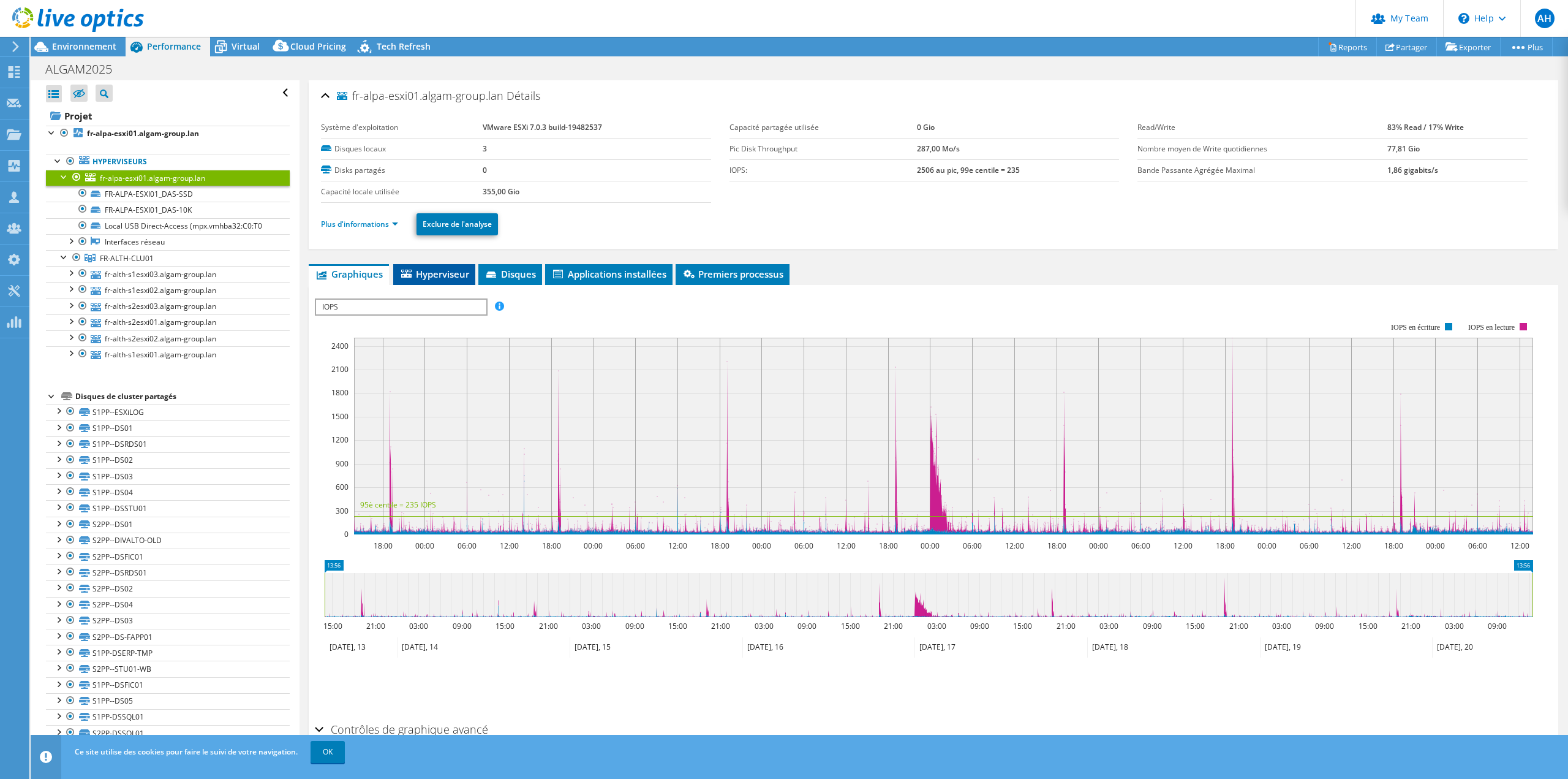
click at [438, 273] on span "Hyperviseur" at bounding box center [434, 274] width 70 height 12
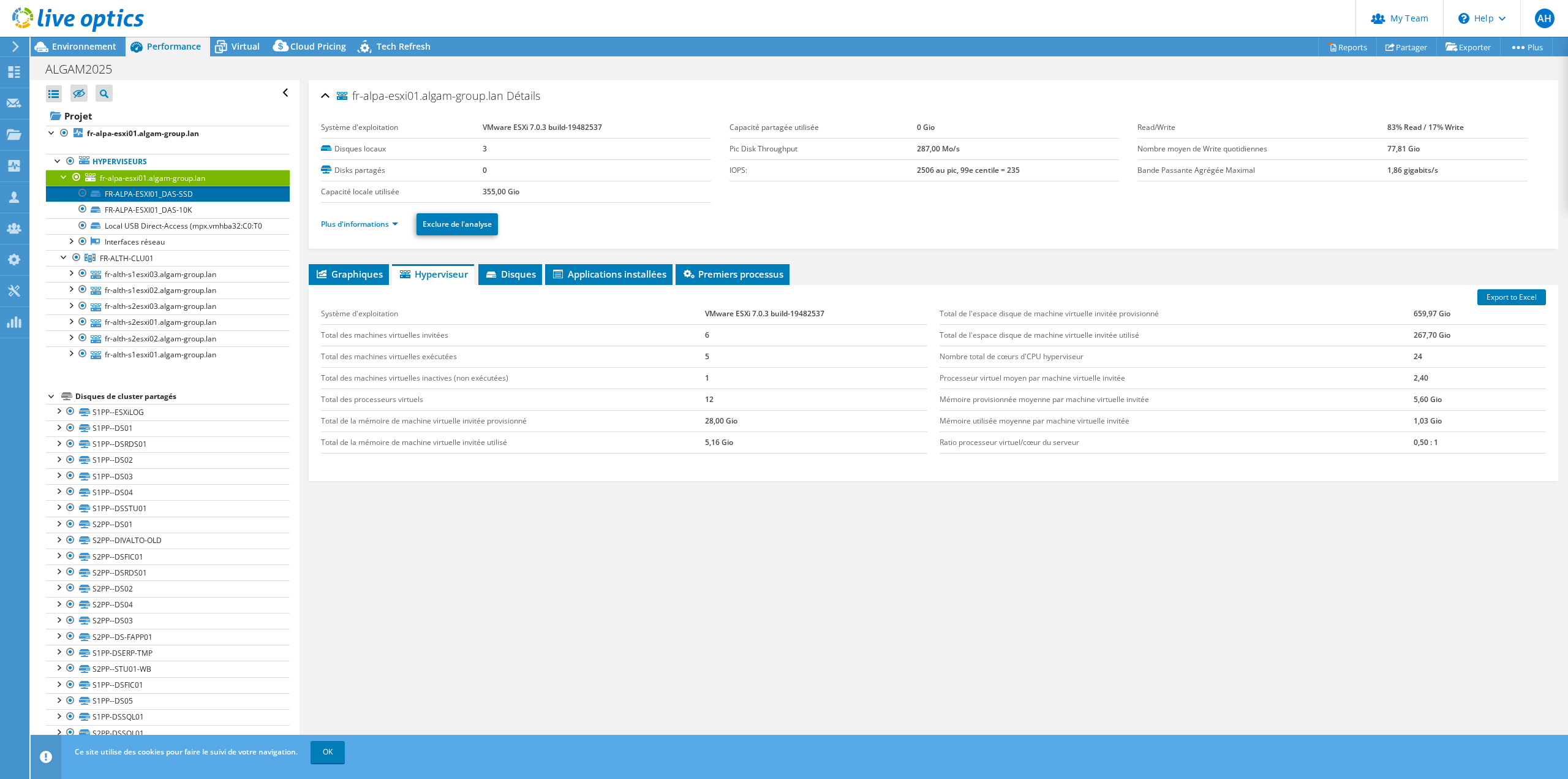
click at [128, 190] on link "FR-ALPA-ESXI01_DAS-SSD" at bounding box center [168, 194] width 244 height 16
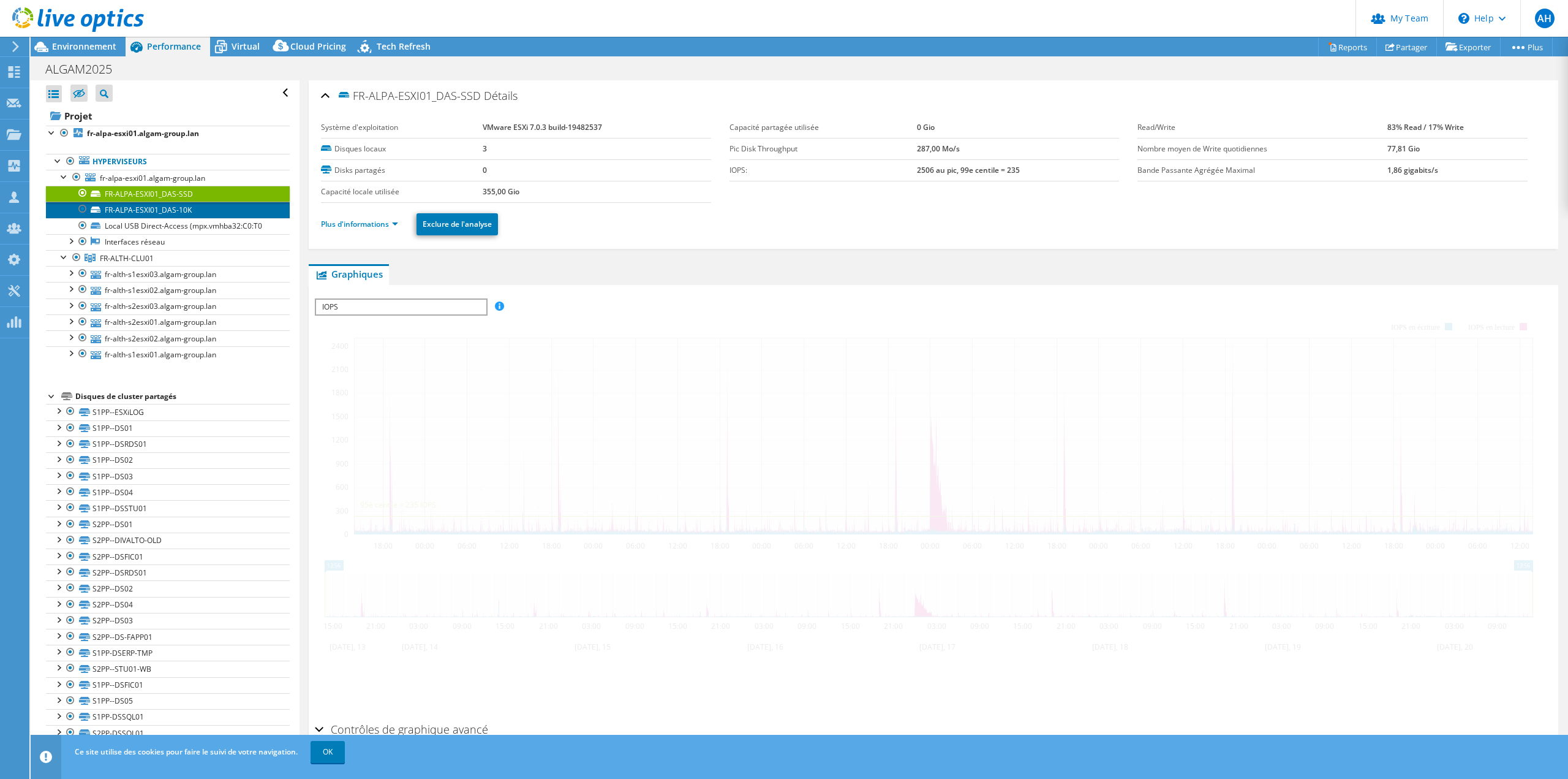
click at [131, 208] on link "FR-ALPA-ESXI01_DAS-10K" at bounding box center [168, 209] width 244 height 16
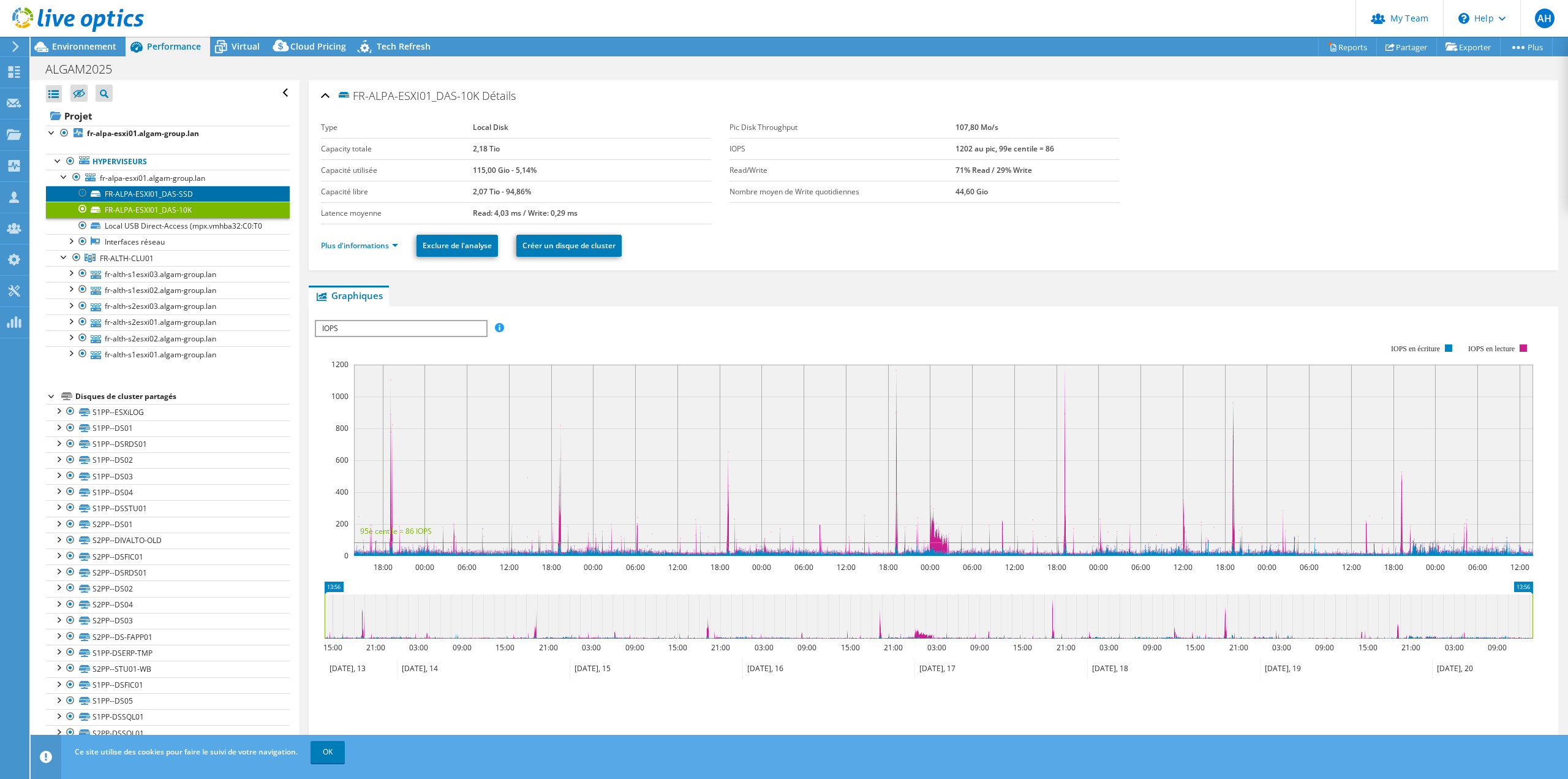
click at [136, 192] on link "FR-ALPA-ESXI01_DAS-SSD" at bounding box center [168, 194] width 244 height 16
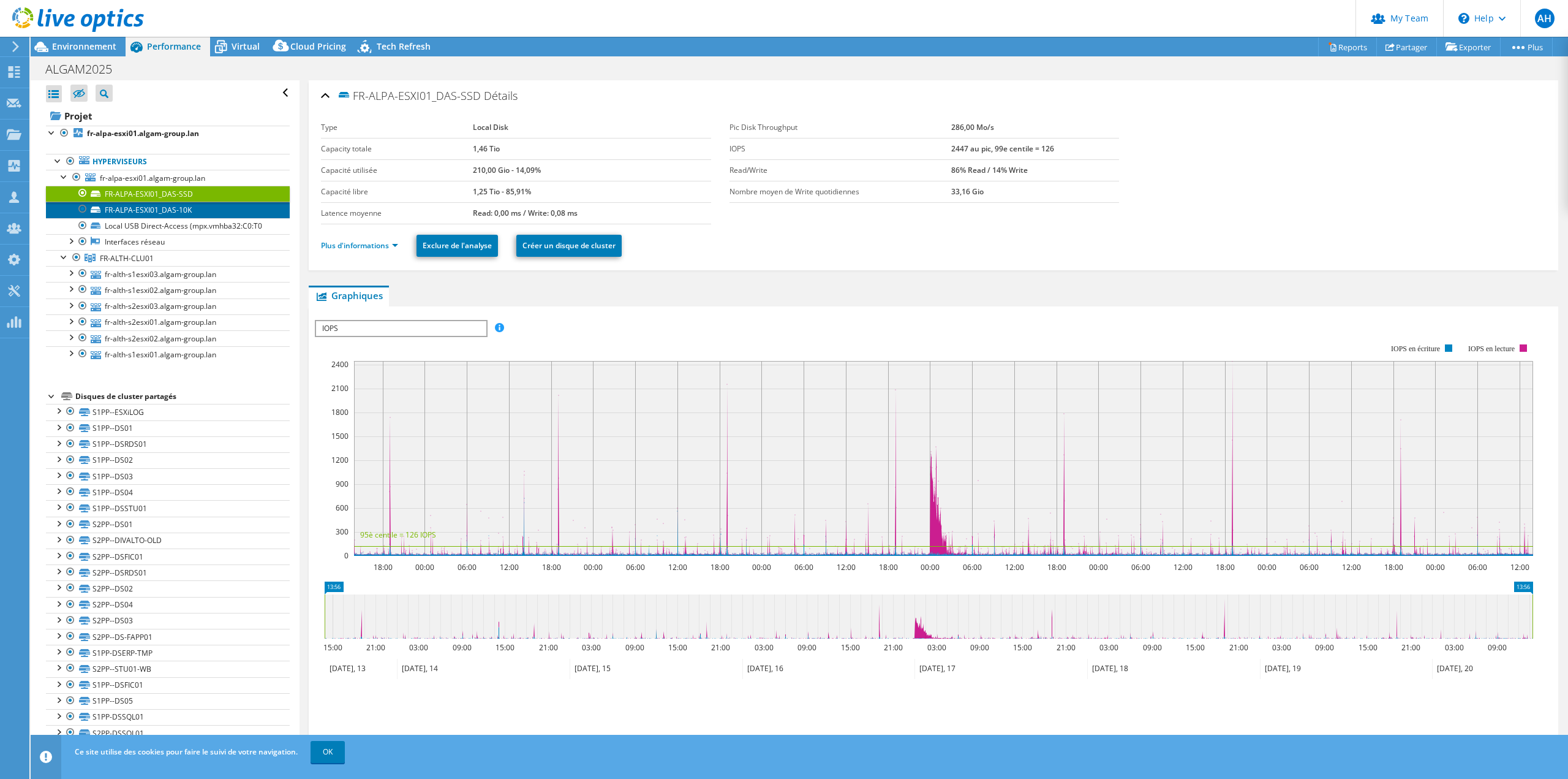
click at [133, 205] on link "FR-ALPA-ESXI01_DAS-10K" at bounding box center [168, 209] width 244 height 16
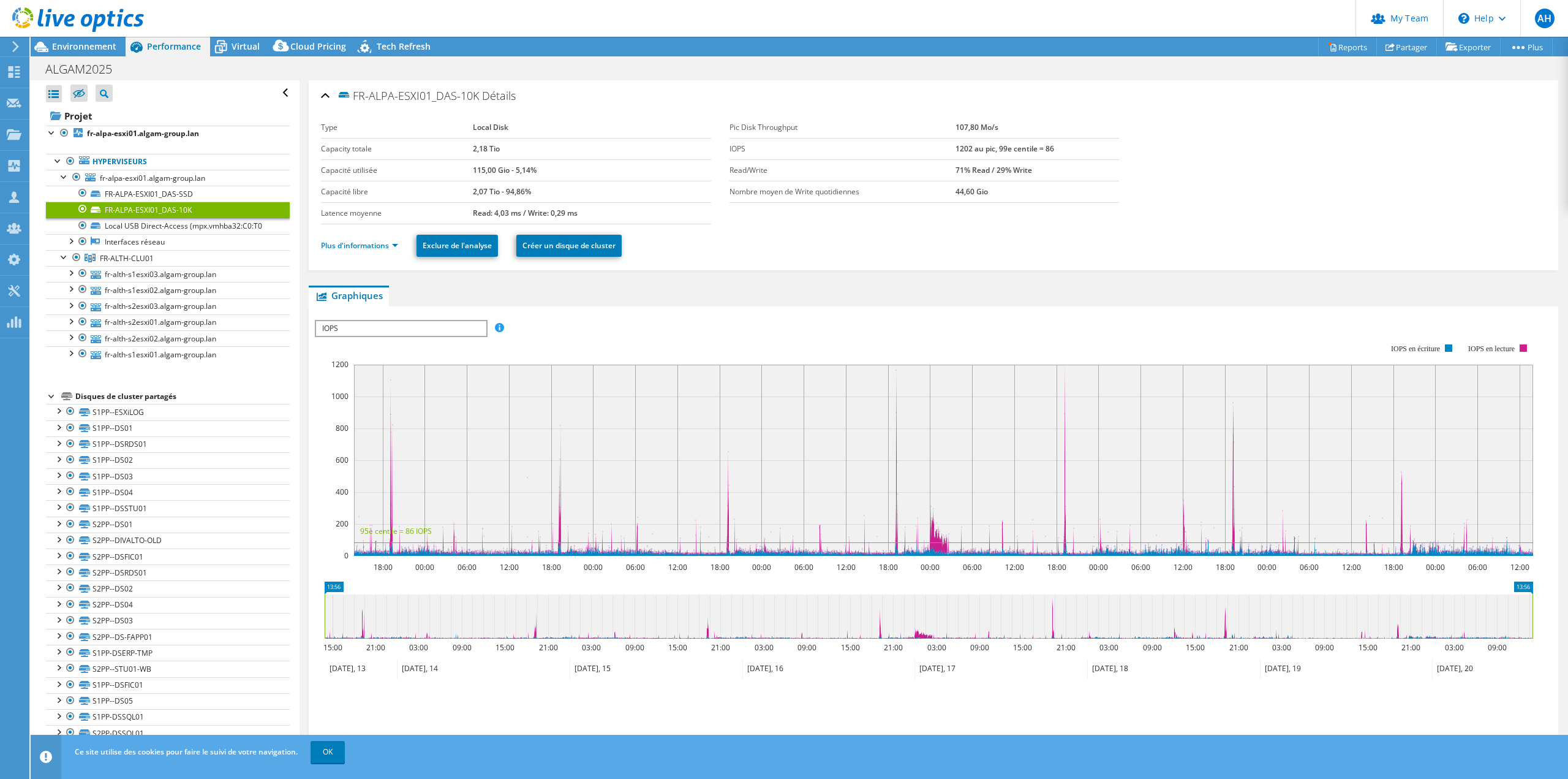
select select "USD"
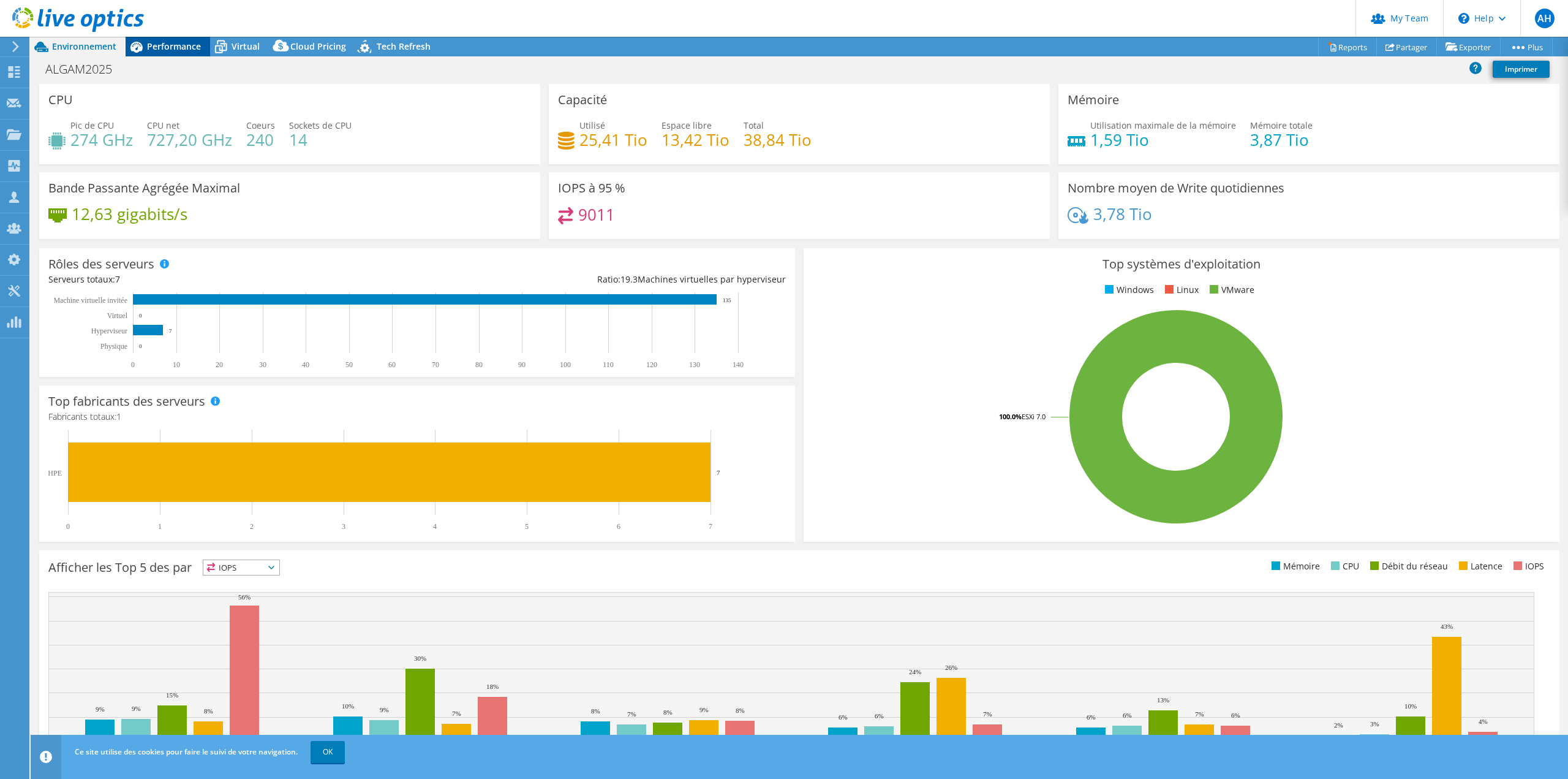
click at [151, 51] on span "Performance" at bounding box center [174, 46] width 54 height 12
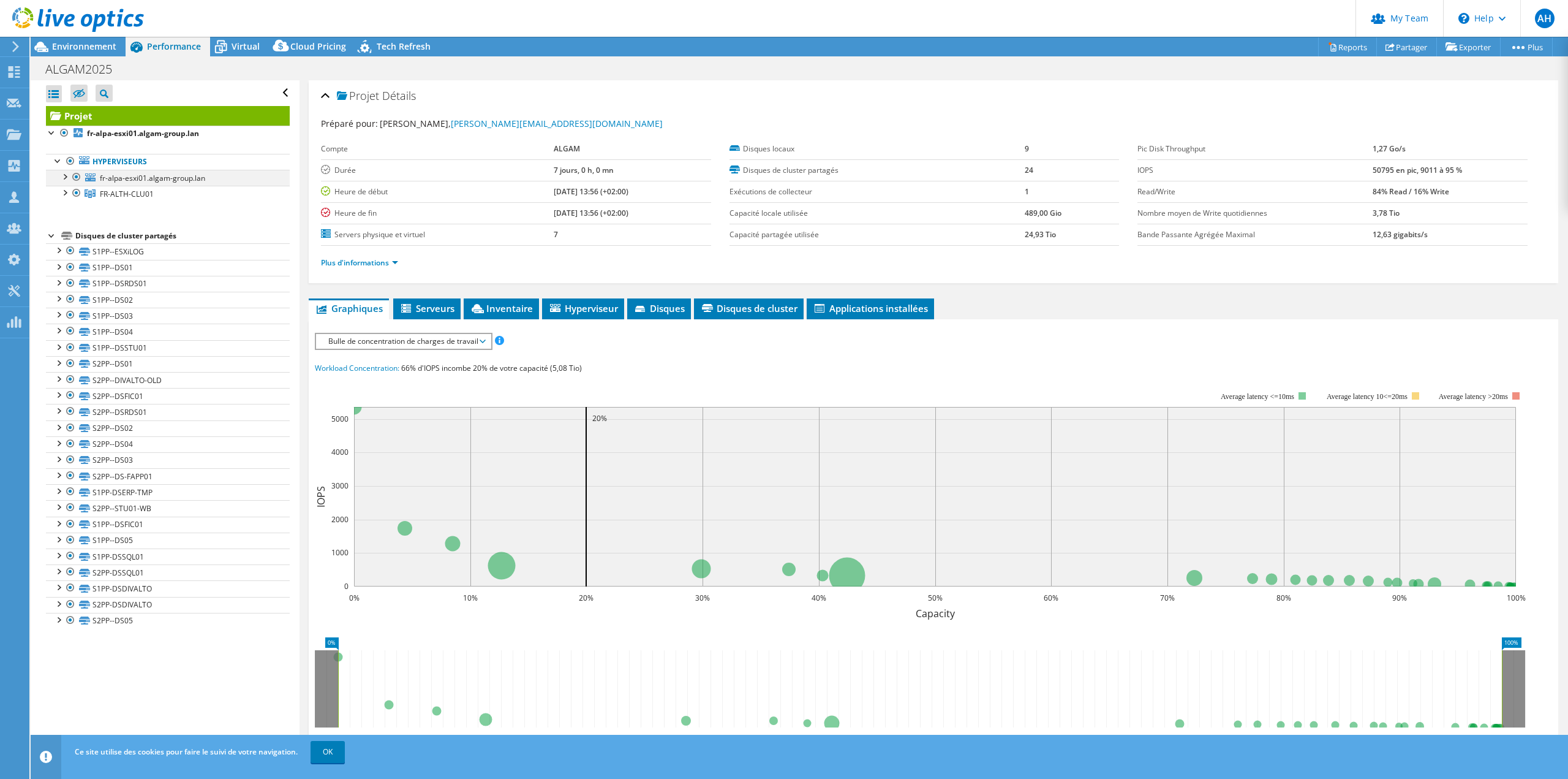
click at [62, 173] on div at bounding box center [64, 176] width 12 height 12
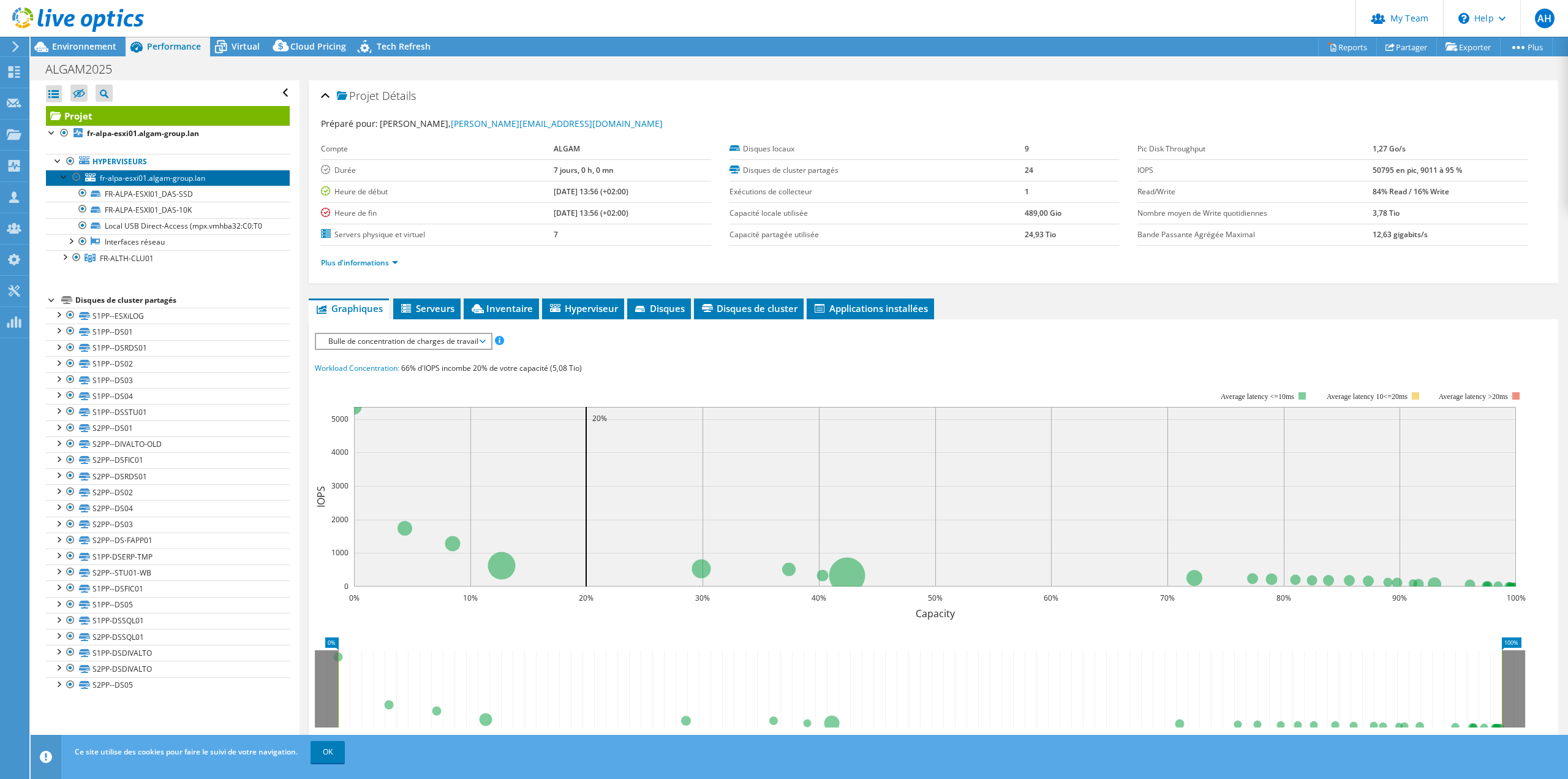
click at [144, 178] on span "fr-alpa-esxi01.algam-group.lan" at bounding box center [153, 178] width 105 height 10
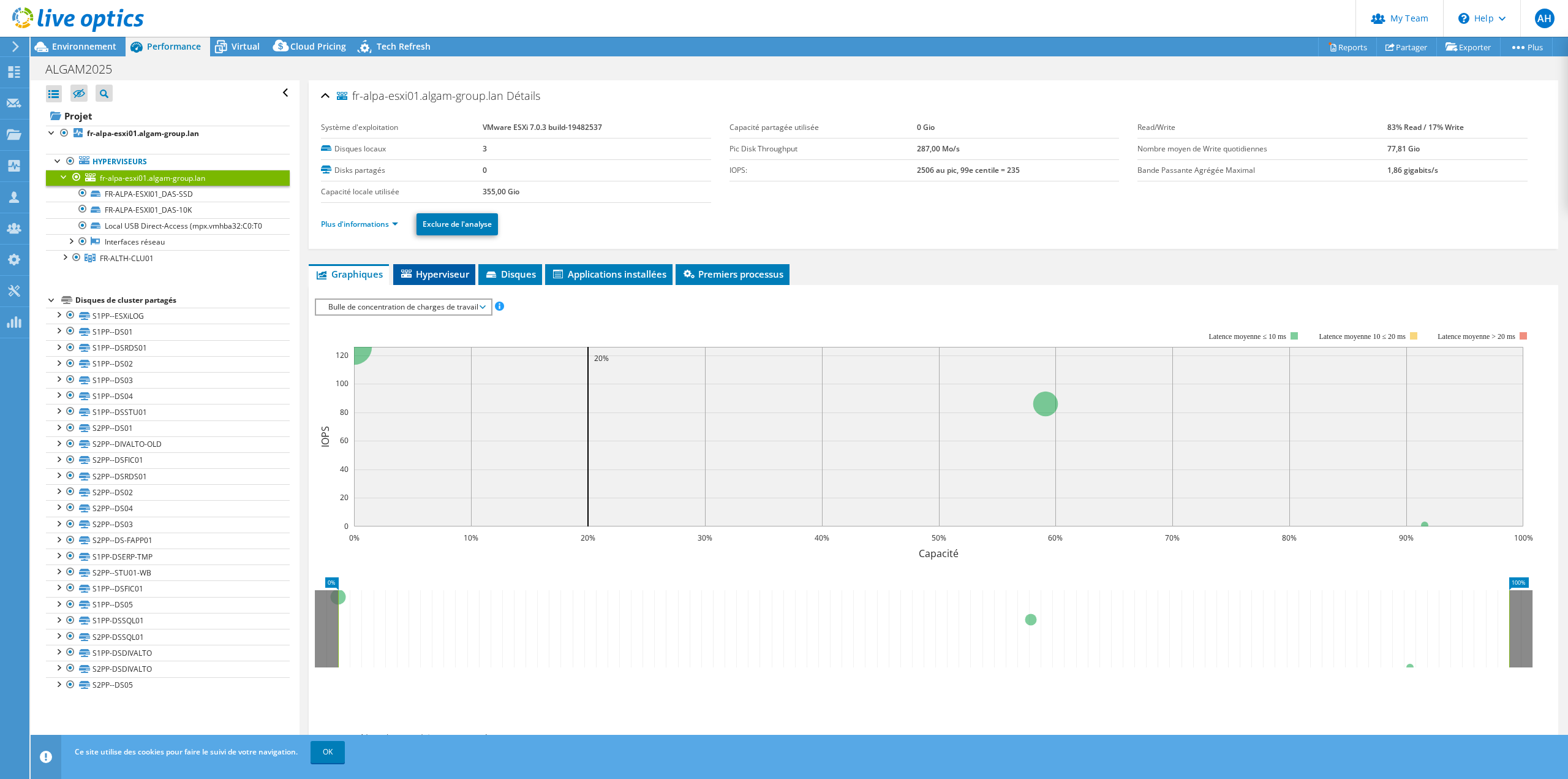
click at [430, 275] on span "Hyperviseur" at bounding box center [434, 274] width 70 height 12
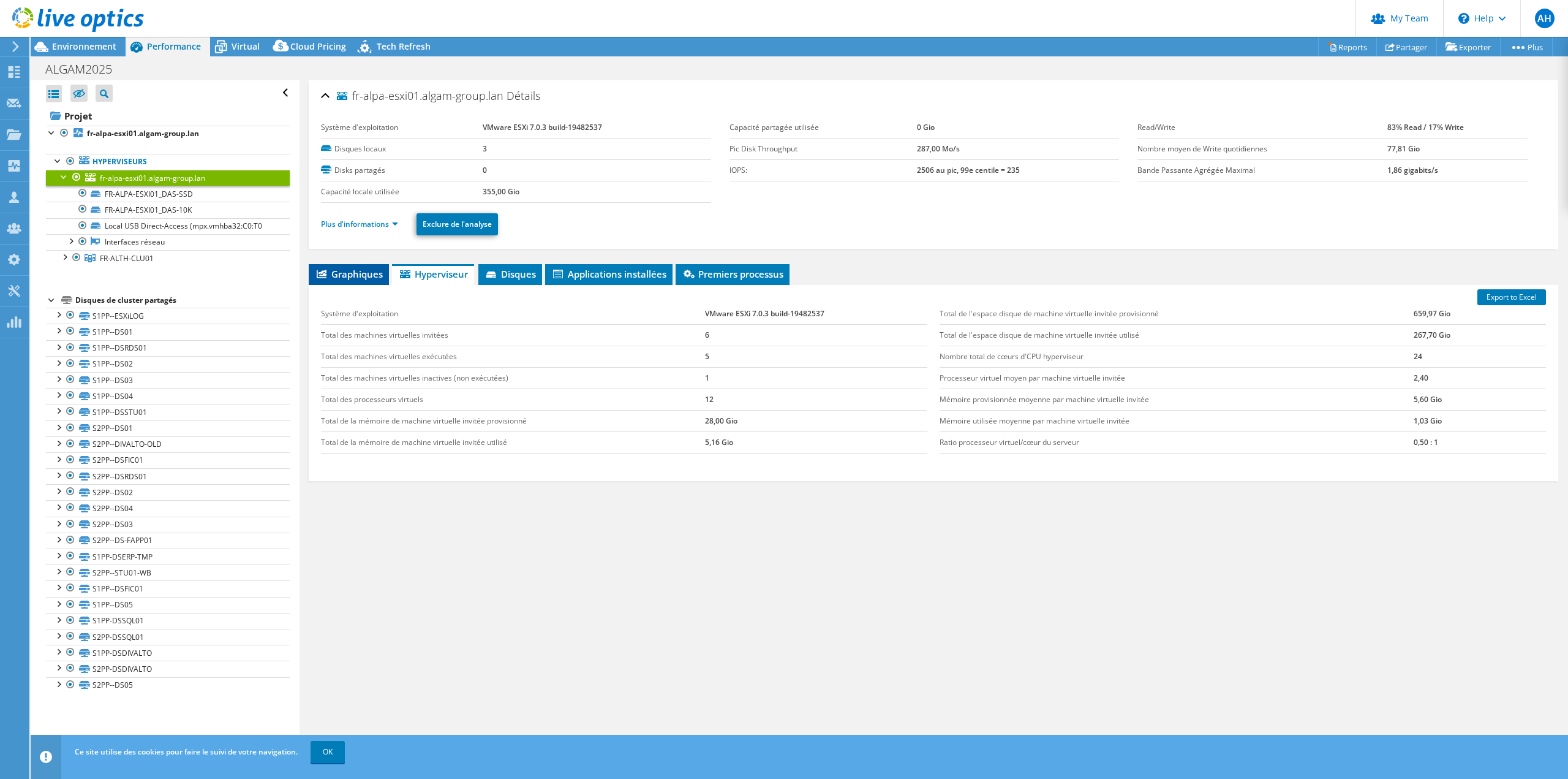
click at [338, 266] on li "Graphiques" at bounding box center [349, 275] width 80 height 21
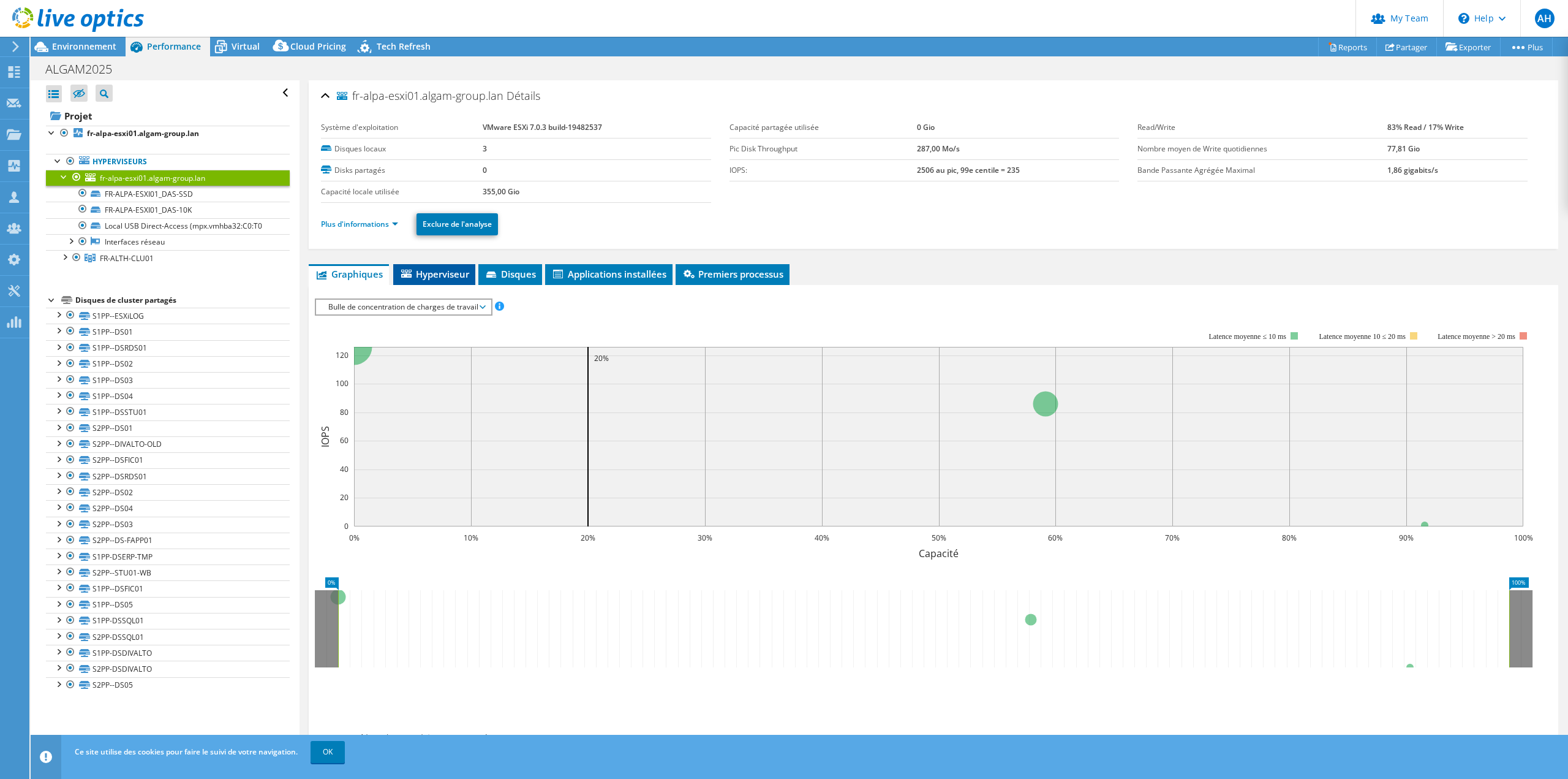
click at [419, 276] on span "Hyperviseur" at bounding box center [434, 274] width 70 height 12
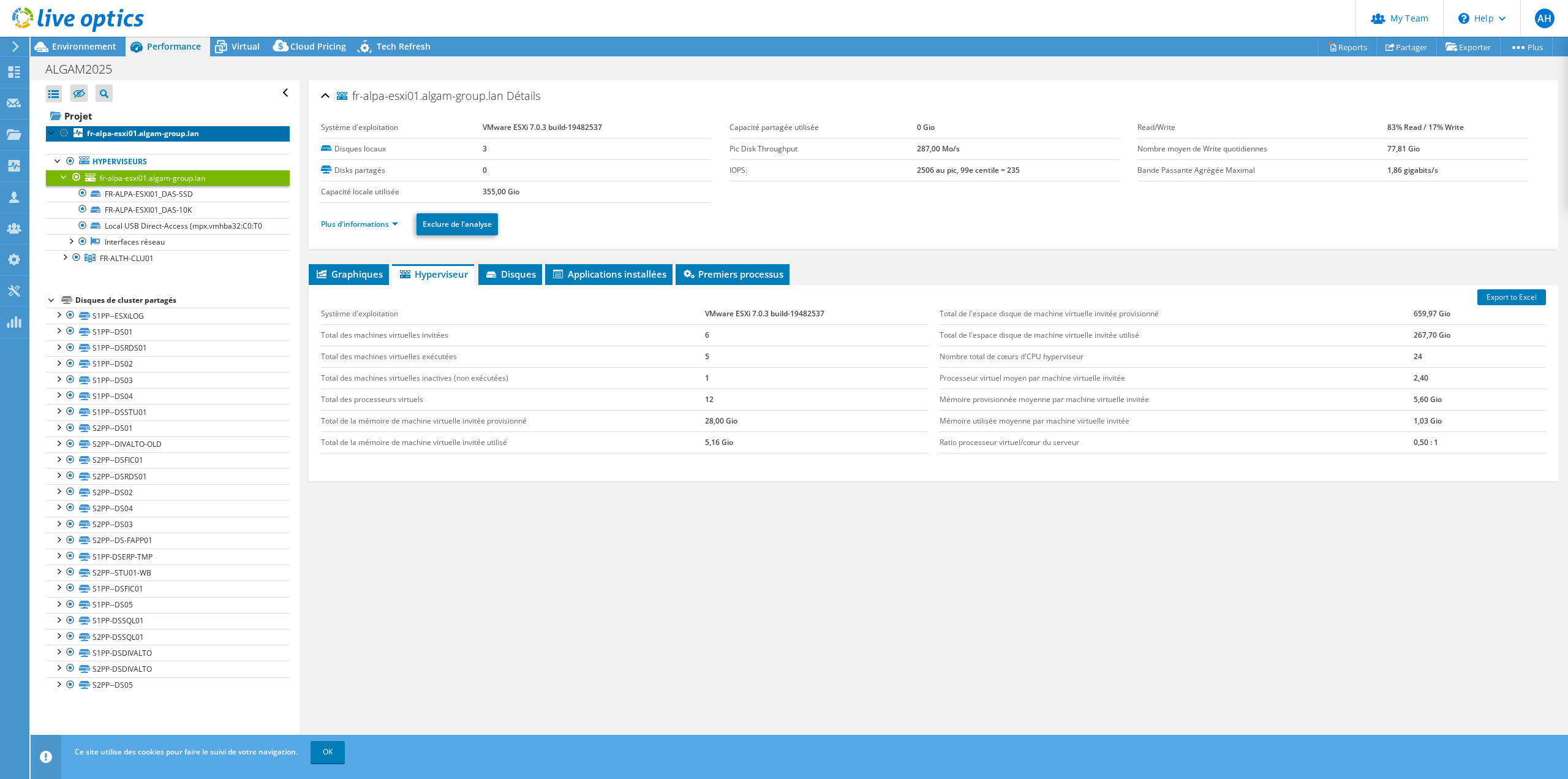
click at [117, 132] on b "fr-alpa-esxi01.algam-group.lan" at bounding box center [143, 133] width 112 height 10
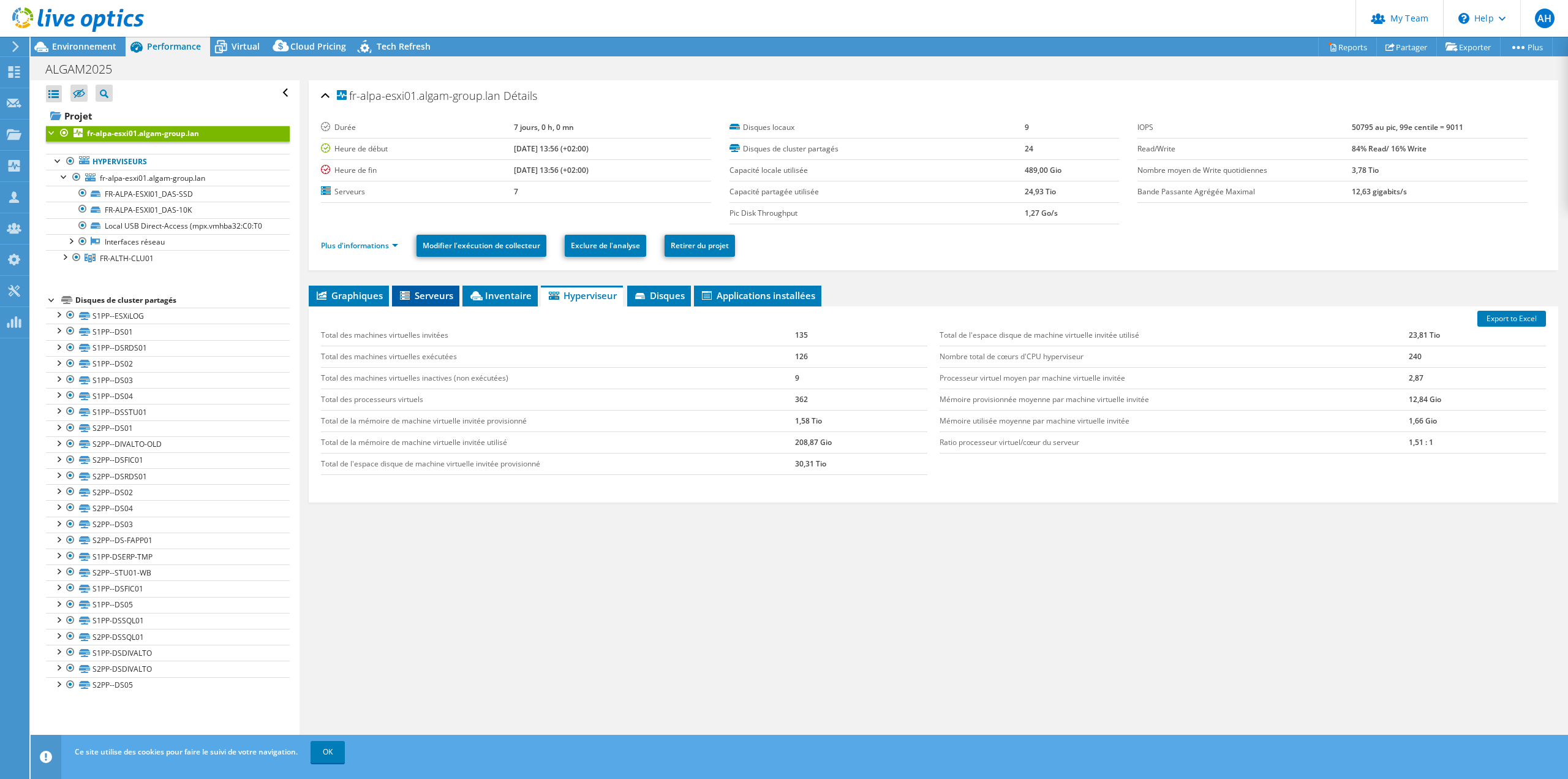
click at [413, 291] on span "Serveurs" at bounding box center [425, 296] width 55 height 12
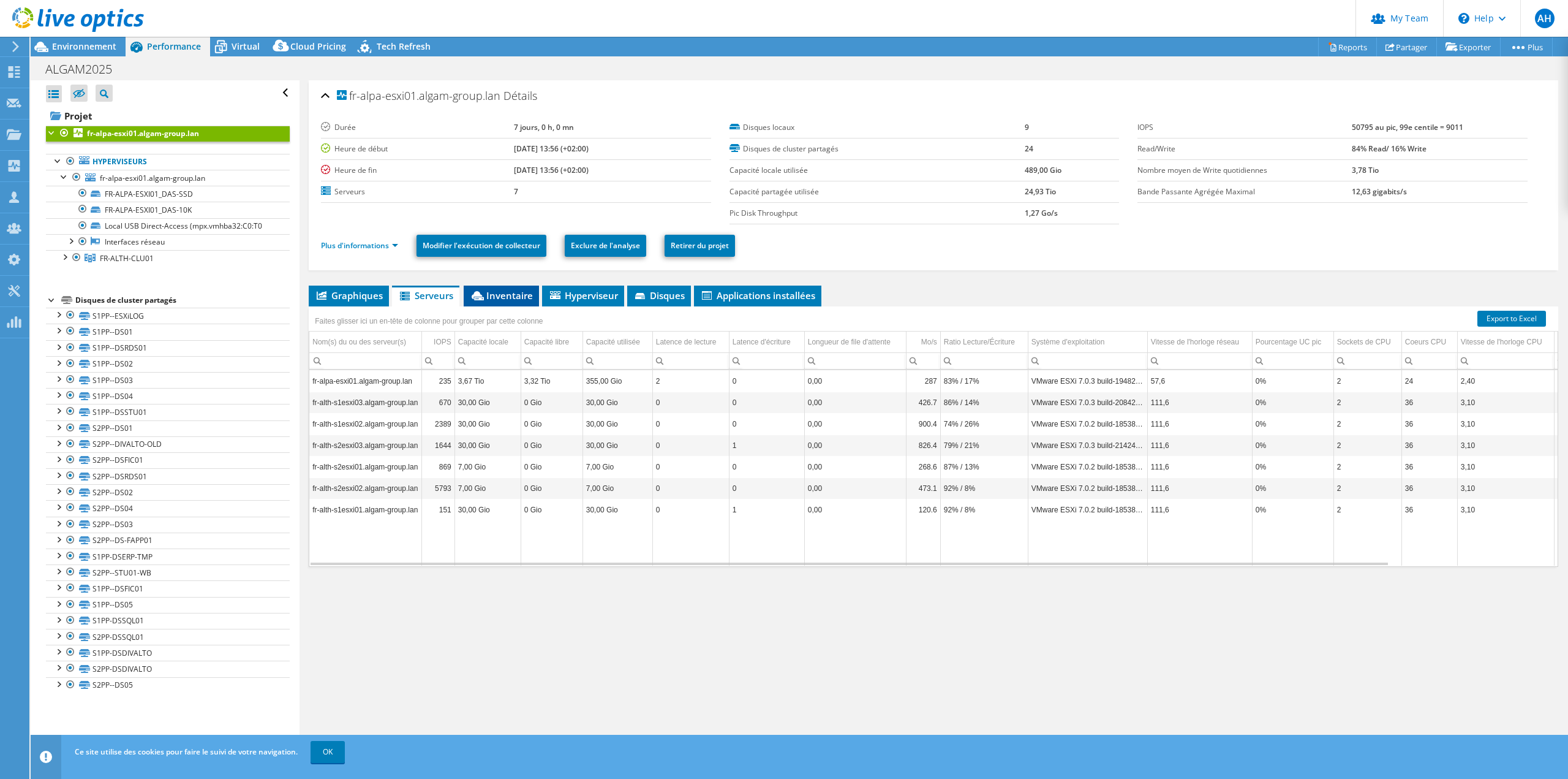
click at [488, 300] on span "Inventaire" at bounding box center [501, 296] width 63 height 12
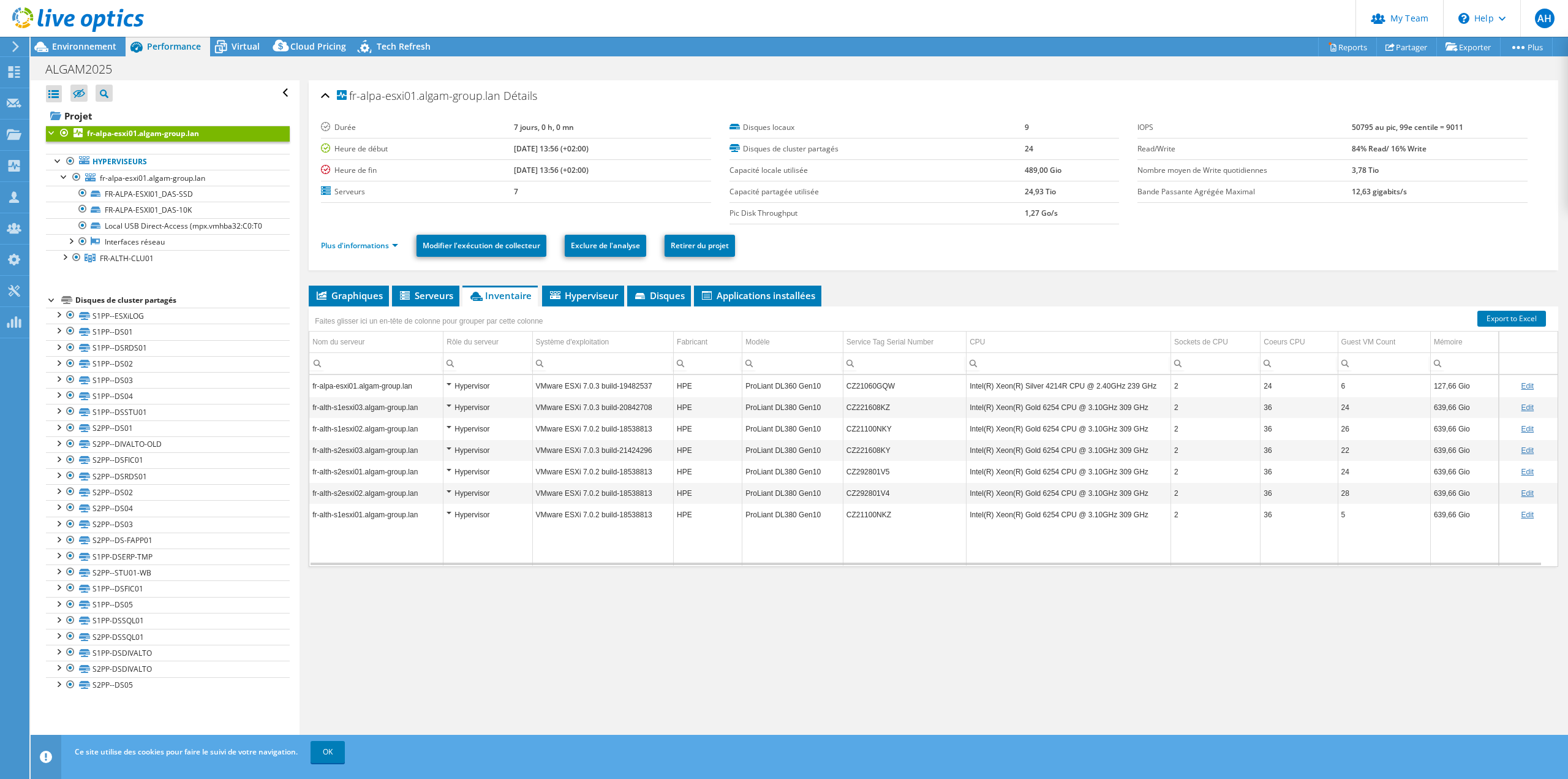
click at [490, 670] on div "fr-alpa-esxi01.algam-group.lan Détails Durée 7 jours, 0 h, 0 mn Heure de début …" at bounding box center [933, 418] width 1268 height 674
click at [511, 690] on div "fr-alpa-esxi01.algam-group.lan Détails Durée 7 jours, 0 h, 0 mn Heure de début …" at bounding box center [933, 418] width 1268 height 674
click at [759, 661] on div "fr-alpa-esxi01.algam-group.lan Détails Durée 7 jours, 0 h, 0 mn Heure de début …" at bounding box center [933, 418] width 1268 height 674
click at [994, 284] on div "fr-alpa-esxi01.algam-group.lan Détails Durée 7 jours, 0 h, 0 mn Heure de début …" at bounding box center [933, 418] width 1268 height 674
click at [679, 685] on div "fr-alpa-esxi01.algam-group.lan Détails Durée 7 jours, 0 h, 0 mn Heure de début …" at bounding box center [933, 418] width 1268 height 674
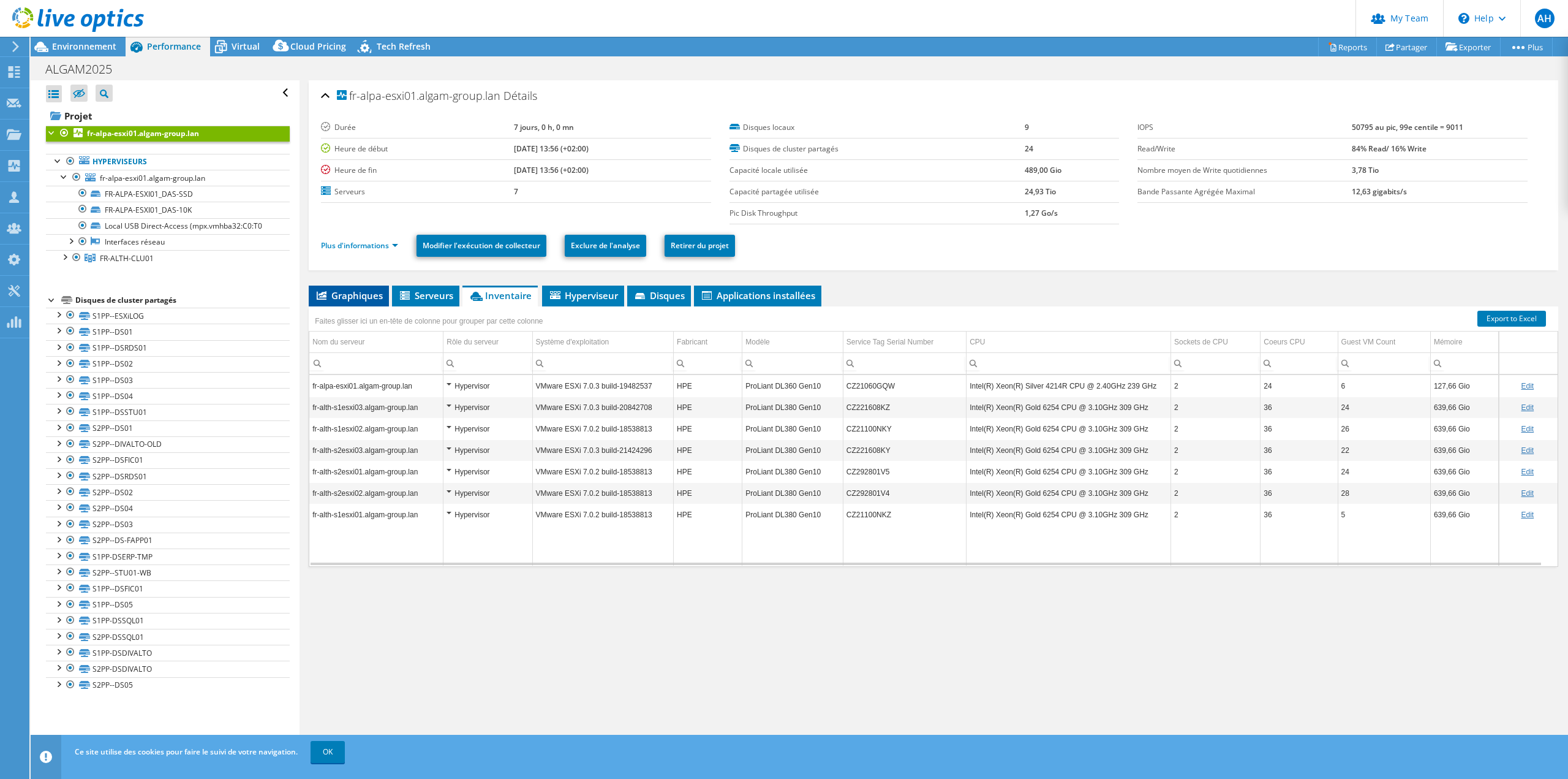
click at [347, 295] on span "Graphiques" at bounding box center [349, 296] width 68 height 12
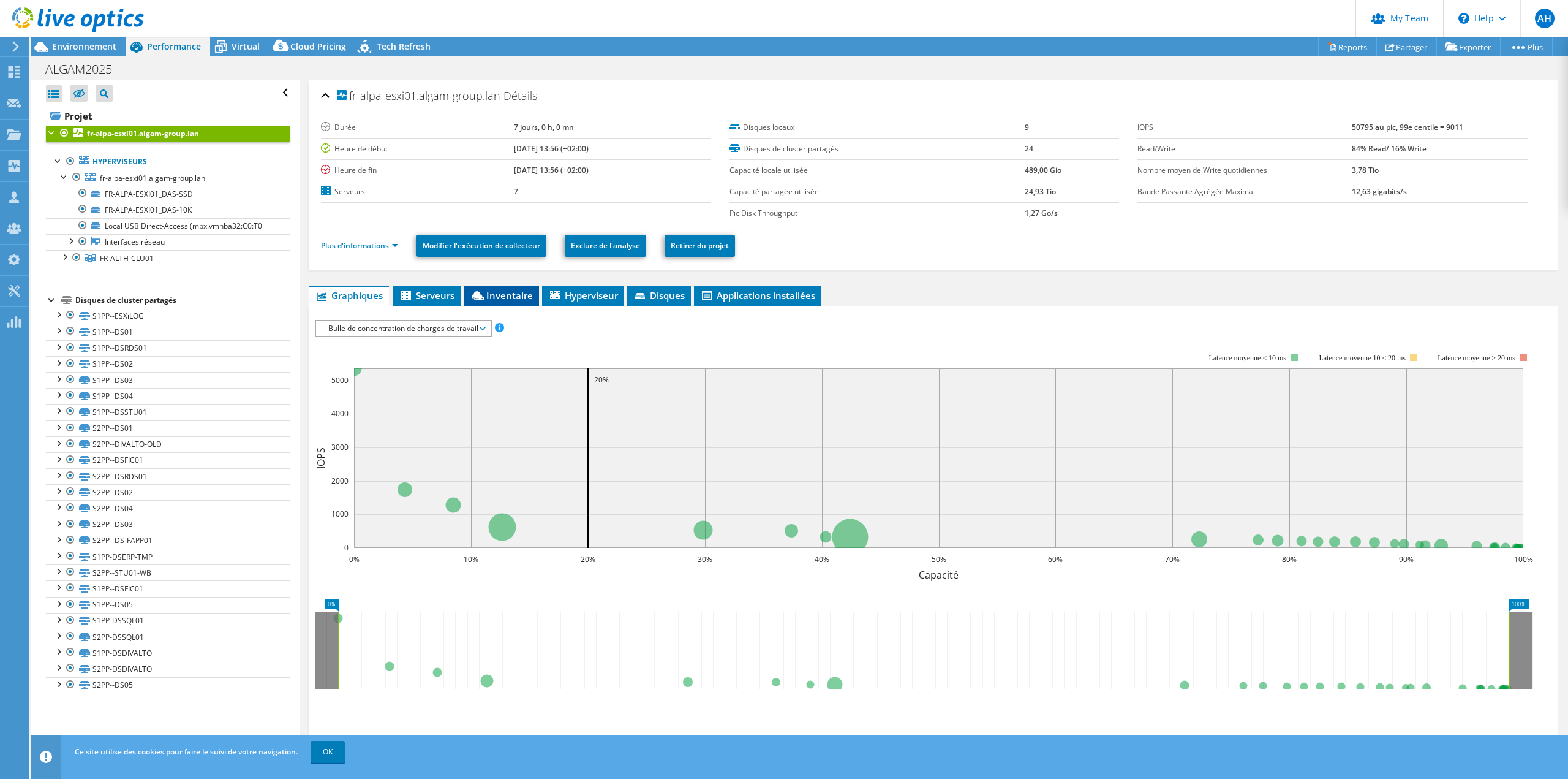
click at [490, 296] on span "Inventaire" at bounding box center [501, 296] width 63 height 12
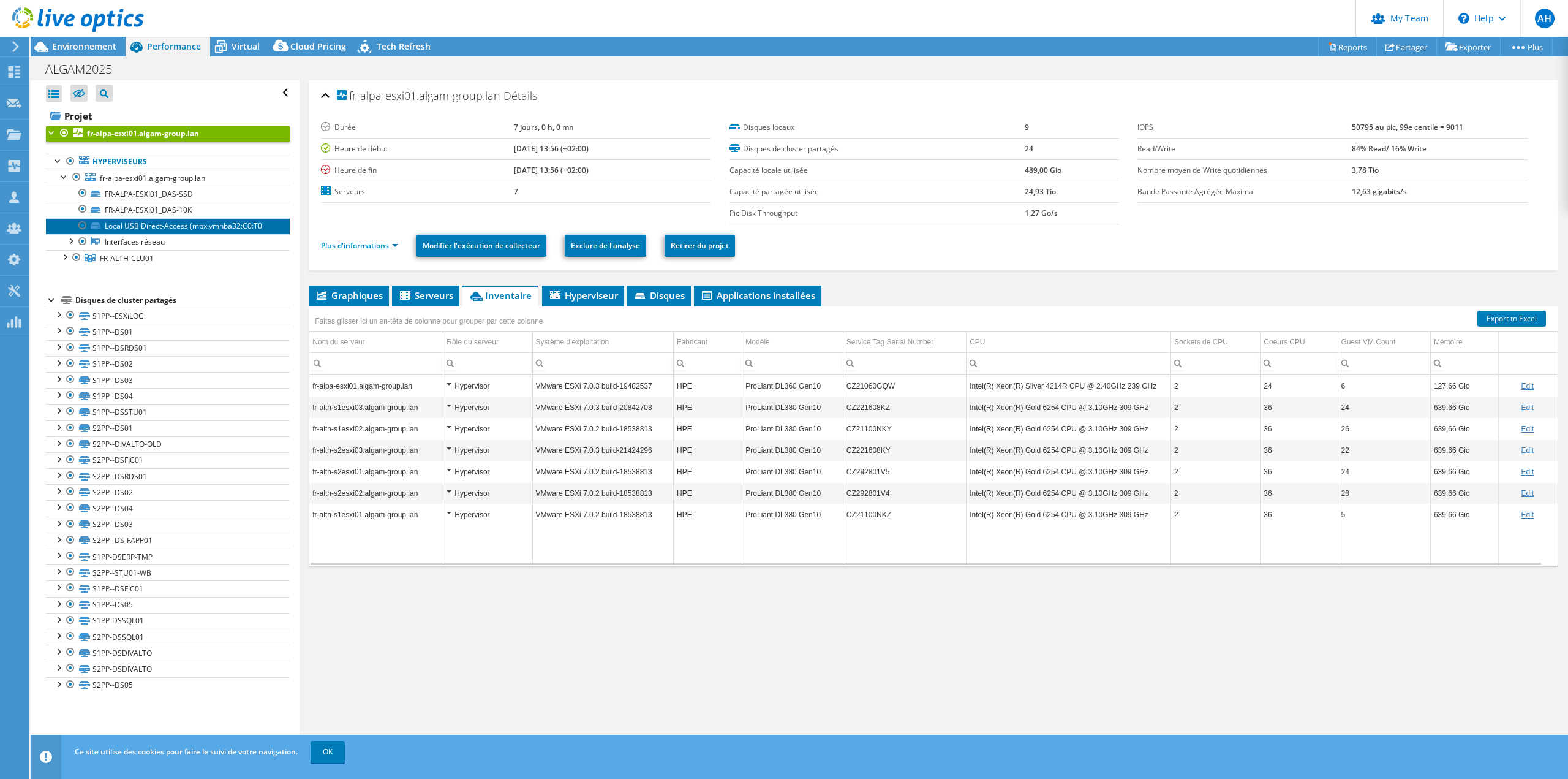
click at [137, 229] on link "Local USB Direct-Access (mpx.vmhba32:C0:T0" at bounding box center [168, 225] width 244 height 16
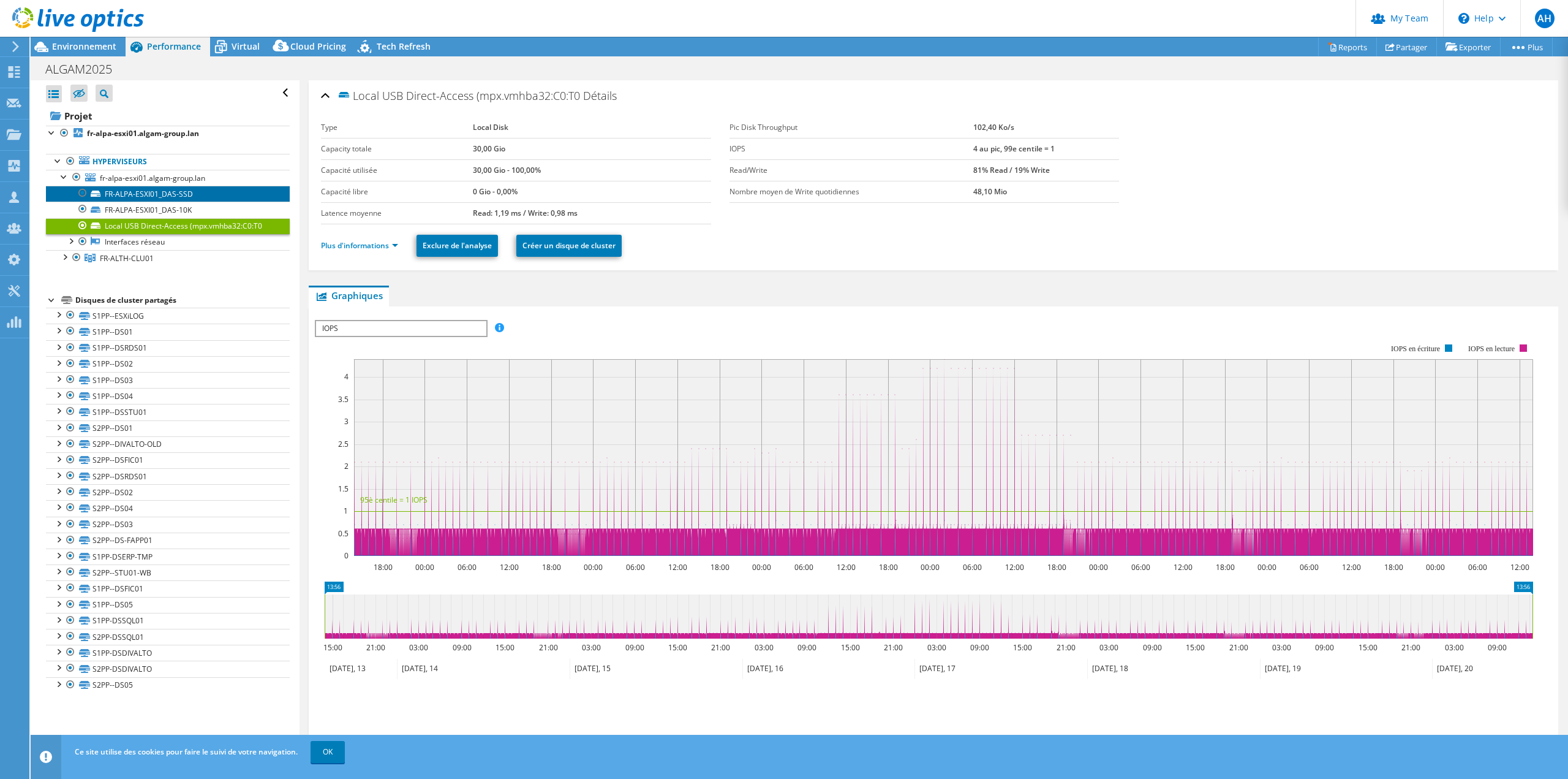
click at [130, 188] on link "FR-ALPA-ESXI01_DAS-SSD" at bounding box center [168, 194] width 244 height 16
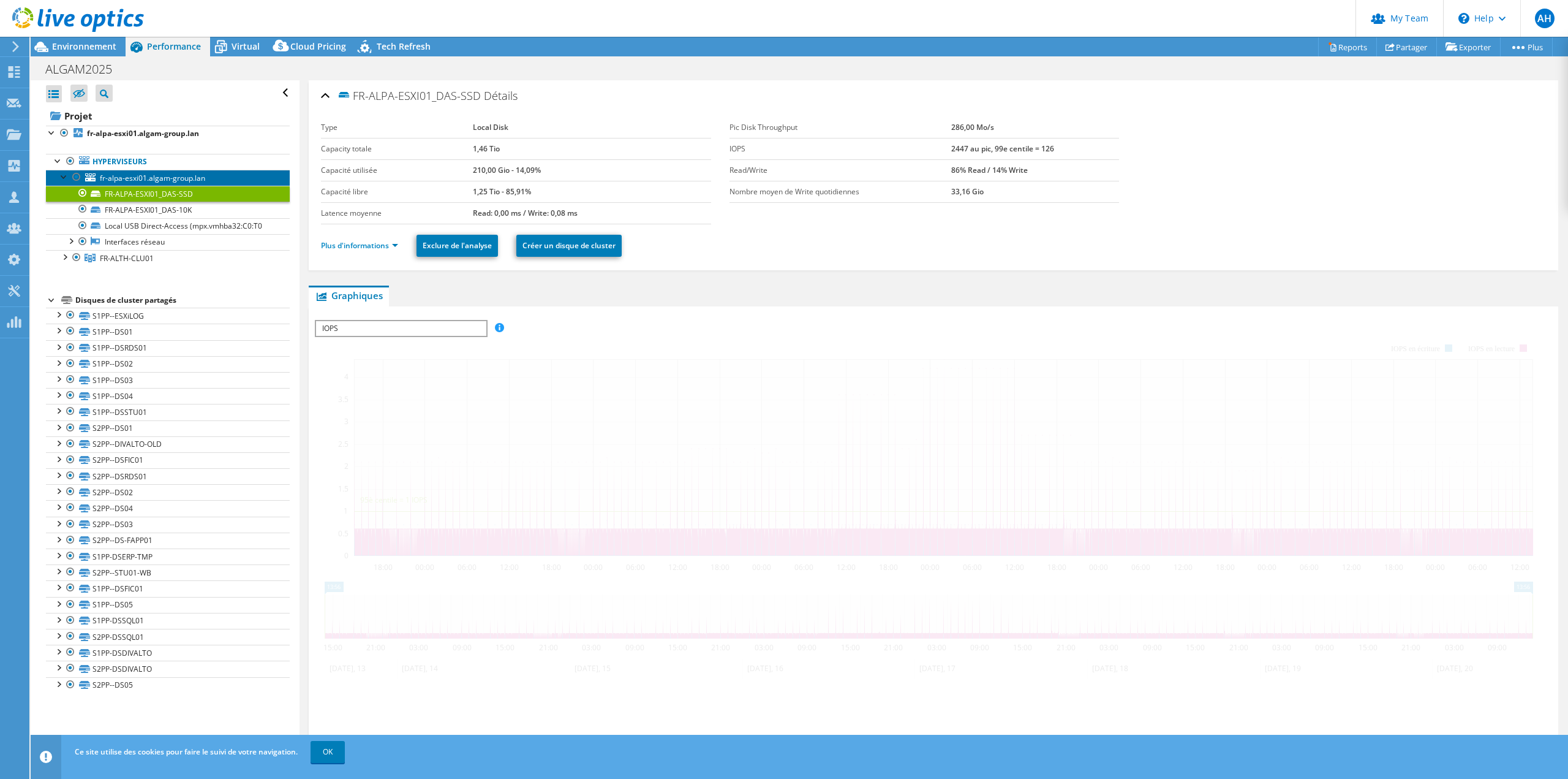
click at [137, 176] on span "fr-alpa-esxi01.algam-group.lan" at bounding box center [153, 178] width 105 height 10
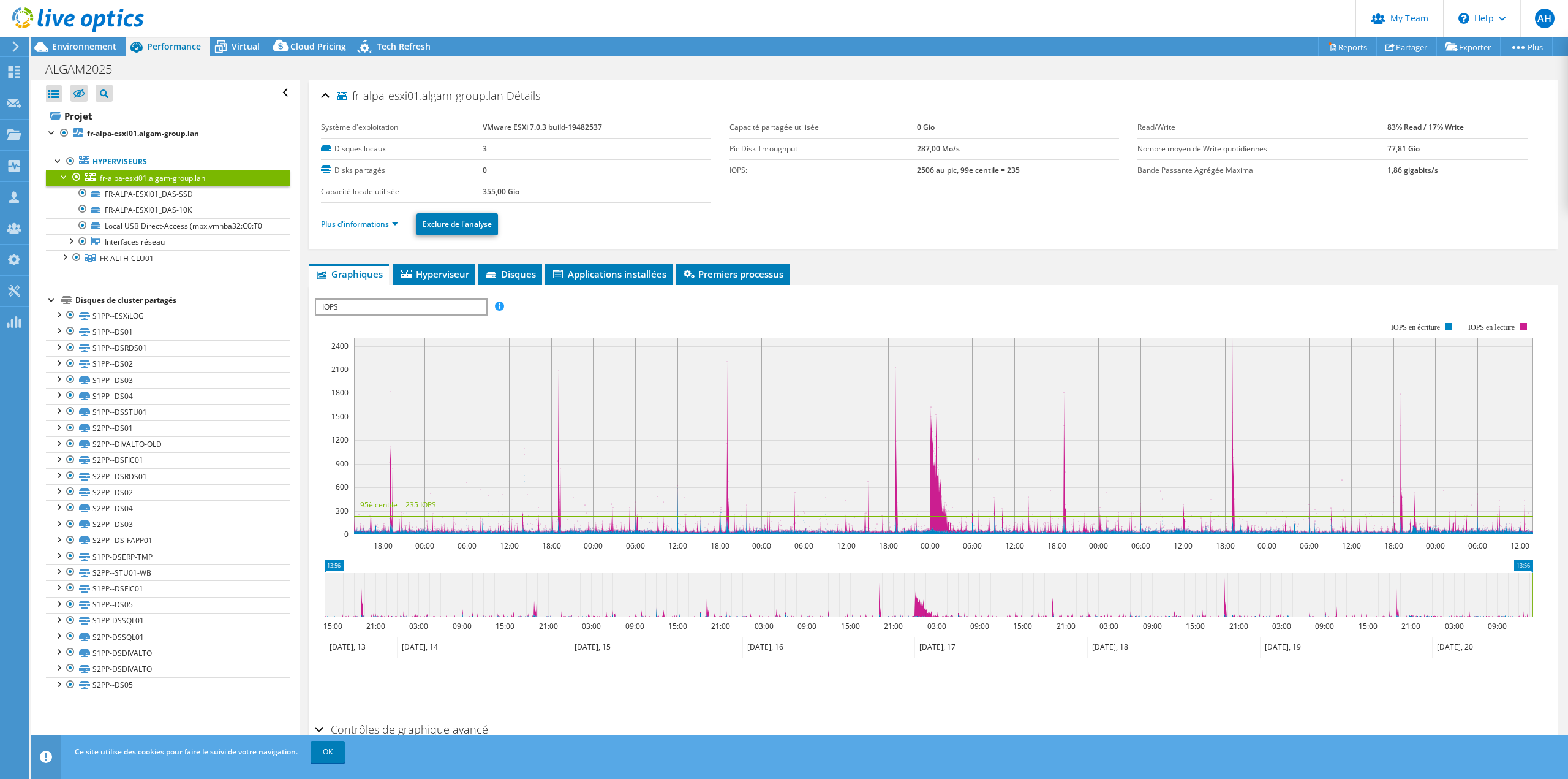
click at [196, 273] on ul "Hyperviseurs fr-alpa-esxi01.algam-group.lan FR-ALPA-ESXI01_DAS-SSD" at bounding box center [168, 209] width 244 height 137
click at [420, 267] on li "Hyperviseur" at bounding box center [434, 275] width 82 height 21
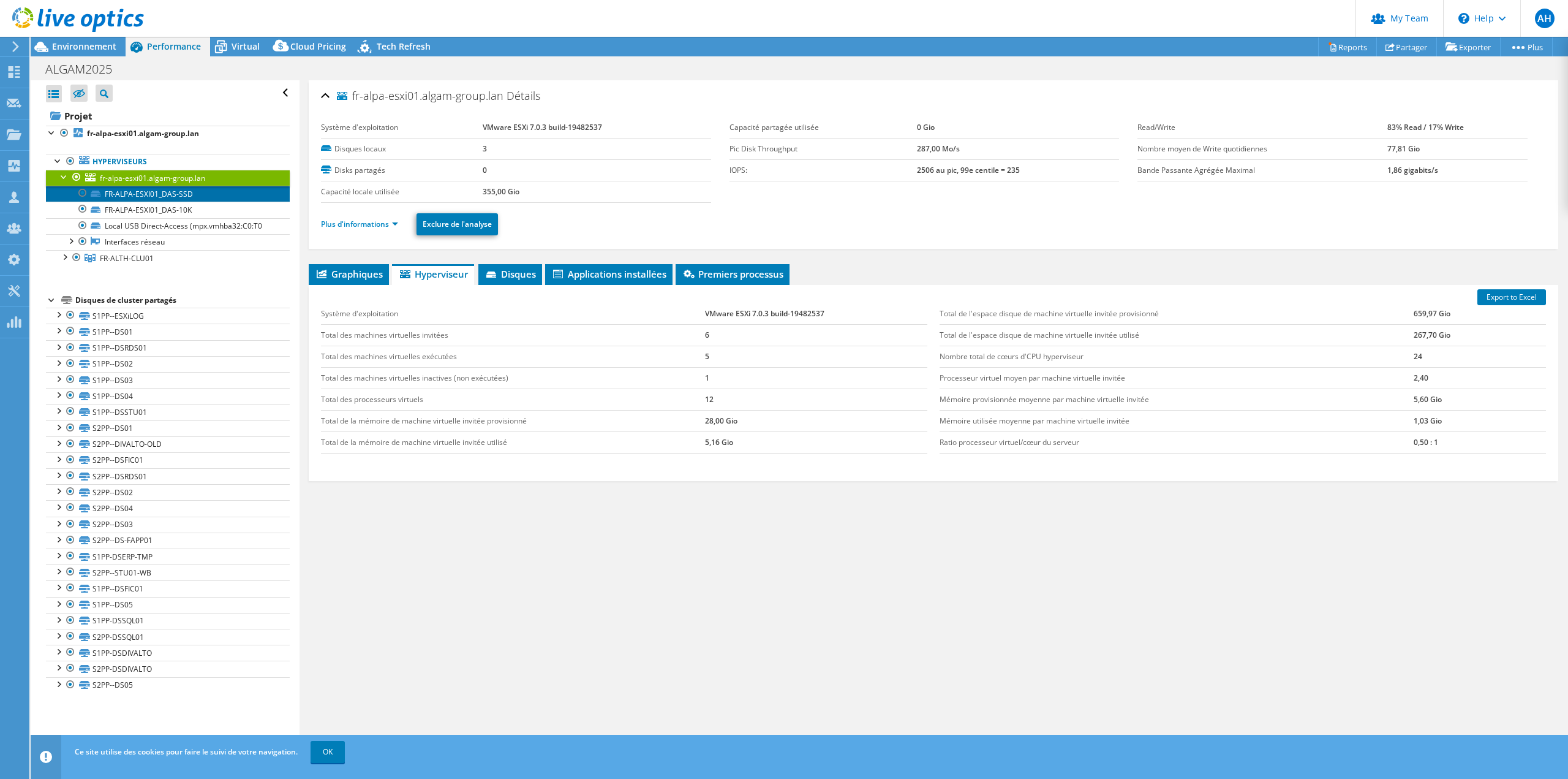
click at [138, 188] on link "FR-ALPA-ESXI01_DAS-SSD" at bounding box center [168, 194] width 244 height 16
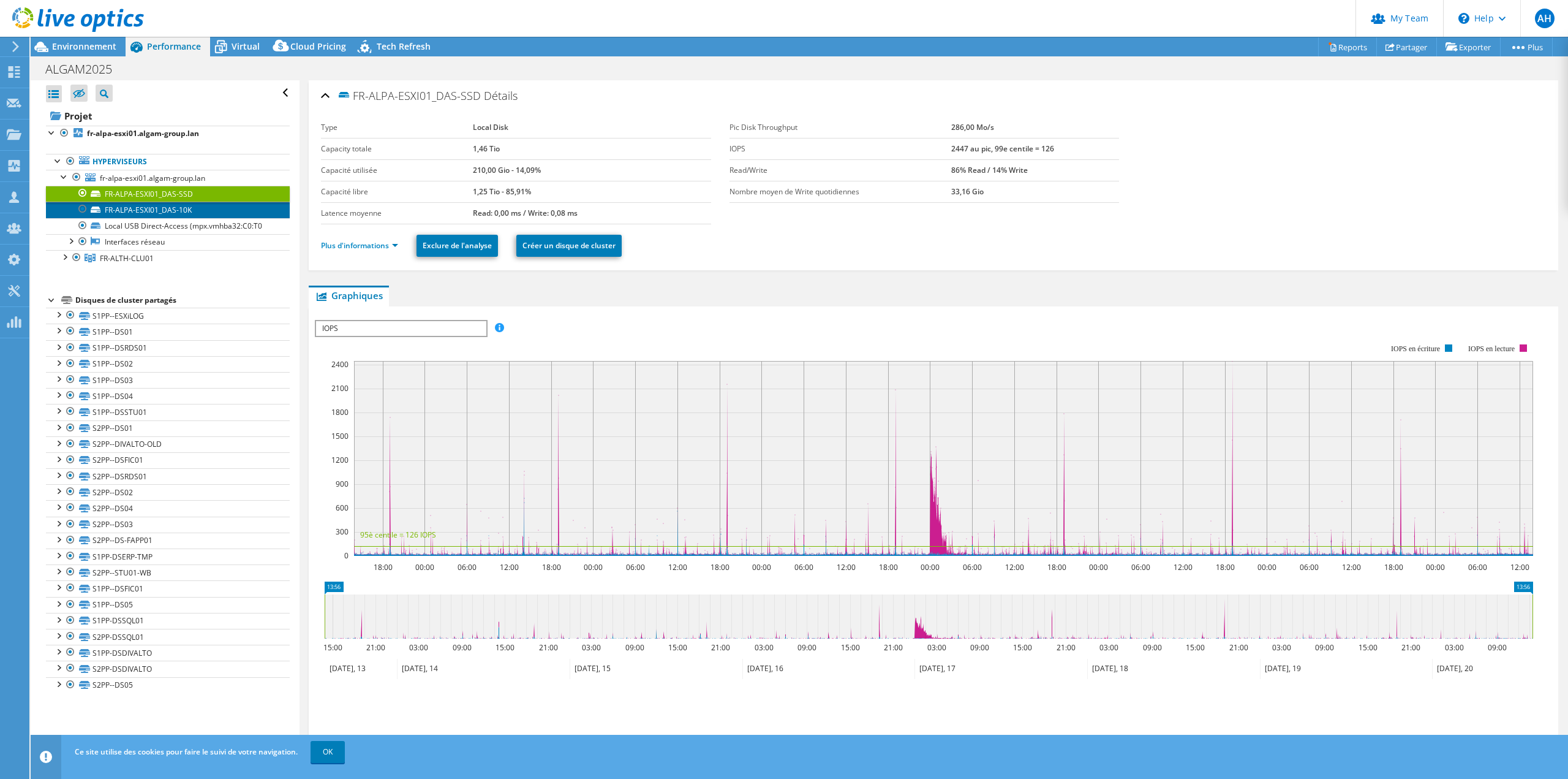
click at [132, 209] on link "FR-ALPA-ESXI01_DAS-10K" at bounding box center [168, 209] width 244 height 16
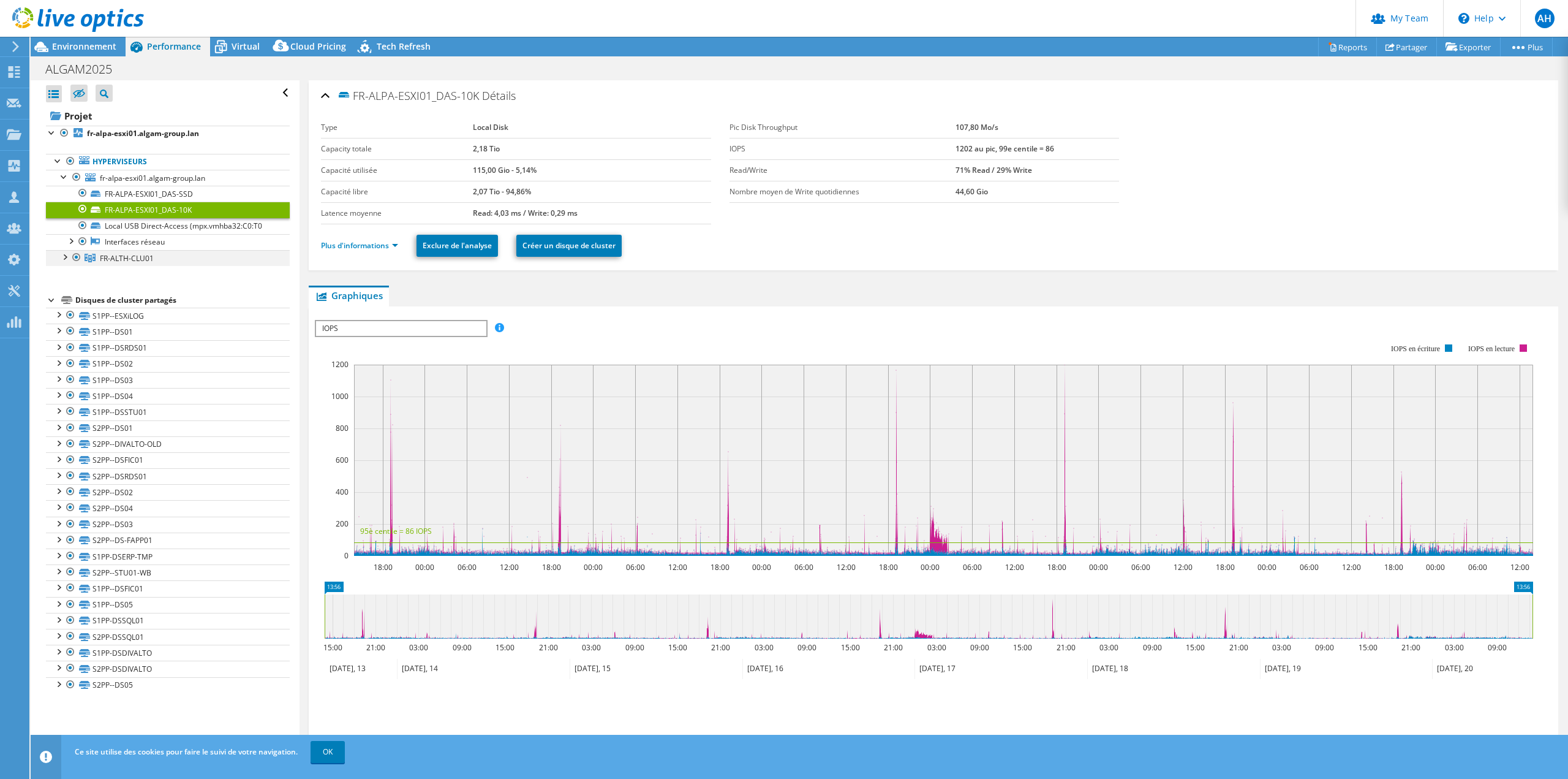
click at [64, 257] on div at bounding box center [64, 256] width 12 height 12
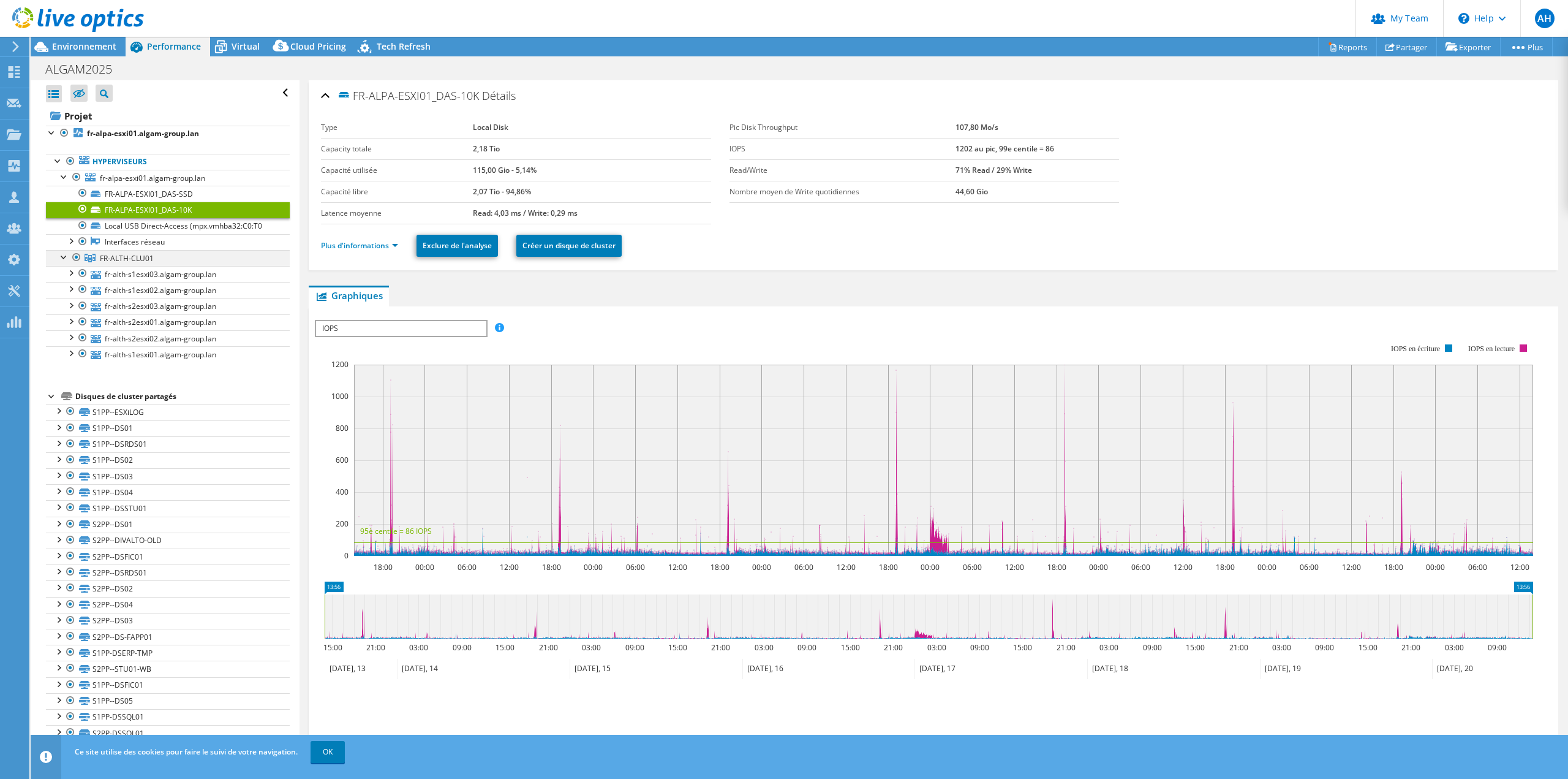
click at [65, 257] on div at bounding box center [64, 256] width 12 height 12
